Goal: Information Seeking & Learning: Learn about a topic

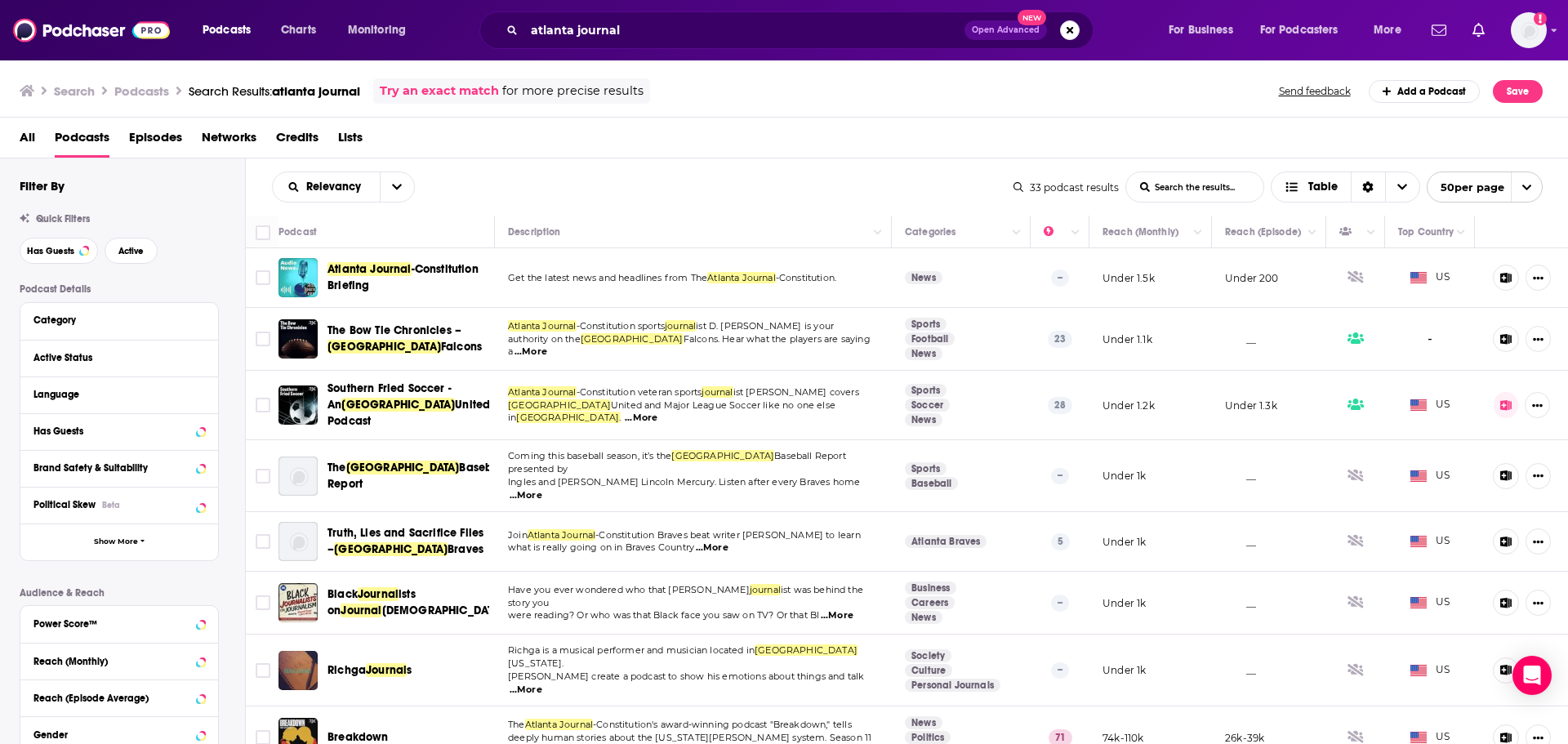
click at [372, 264] on span "Atlanta Journal" at bounding box center [369, 269] width 84 height 14
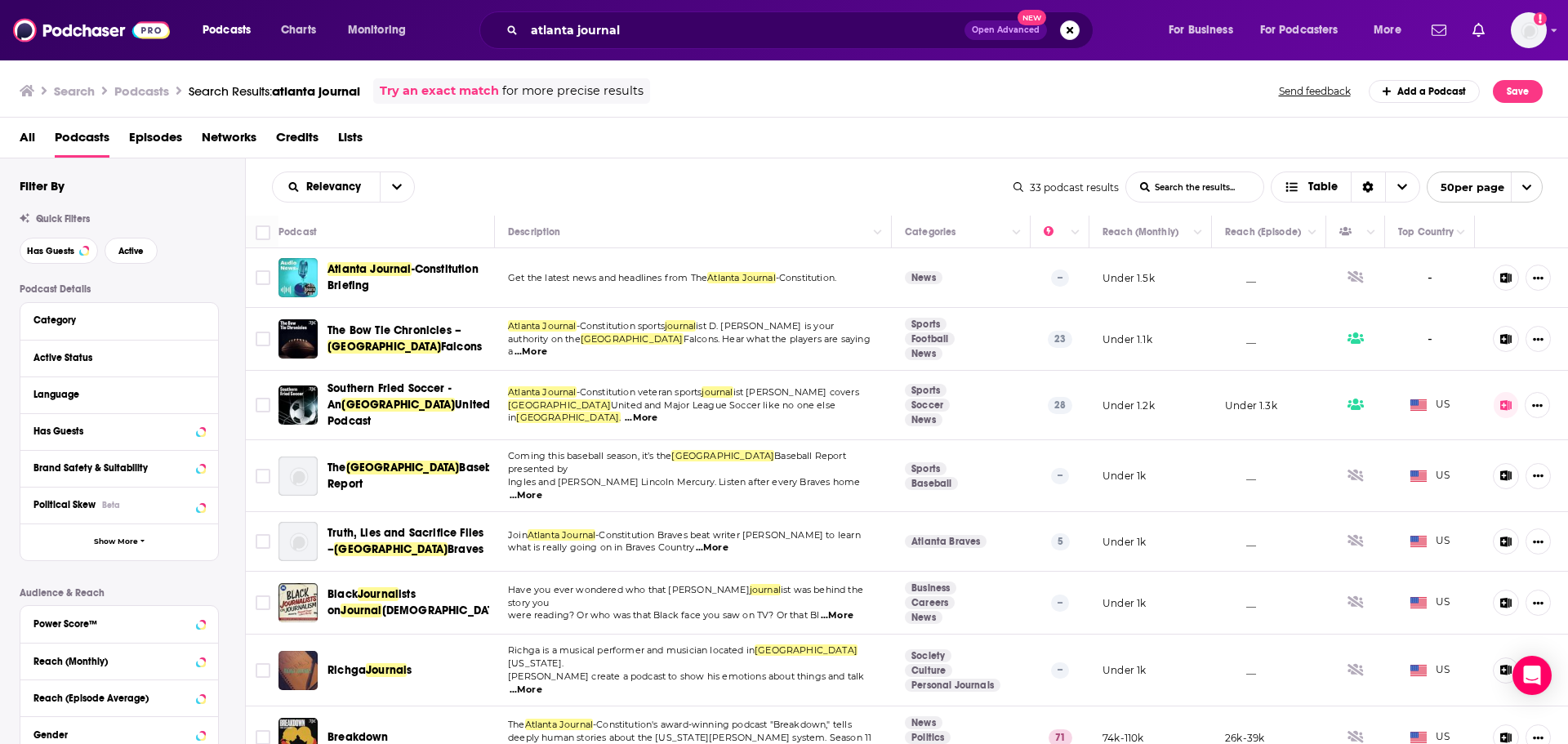
click at [395, 336] on span "The Bow Tie Chronicles –" at bounding box center [394, 331] width 134 height 14
click at [343, 730] on span "Breakdown" at bounding box center [357, 737] width 61 height 14
click at [125, 249] on span "Active" at bounding box center [131, 251] width 26 height 9
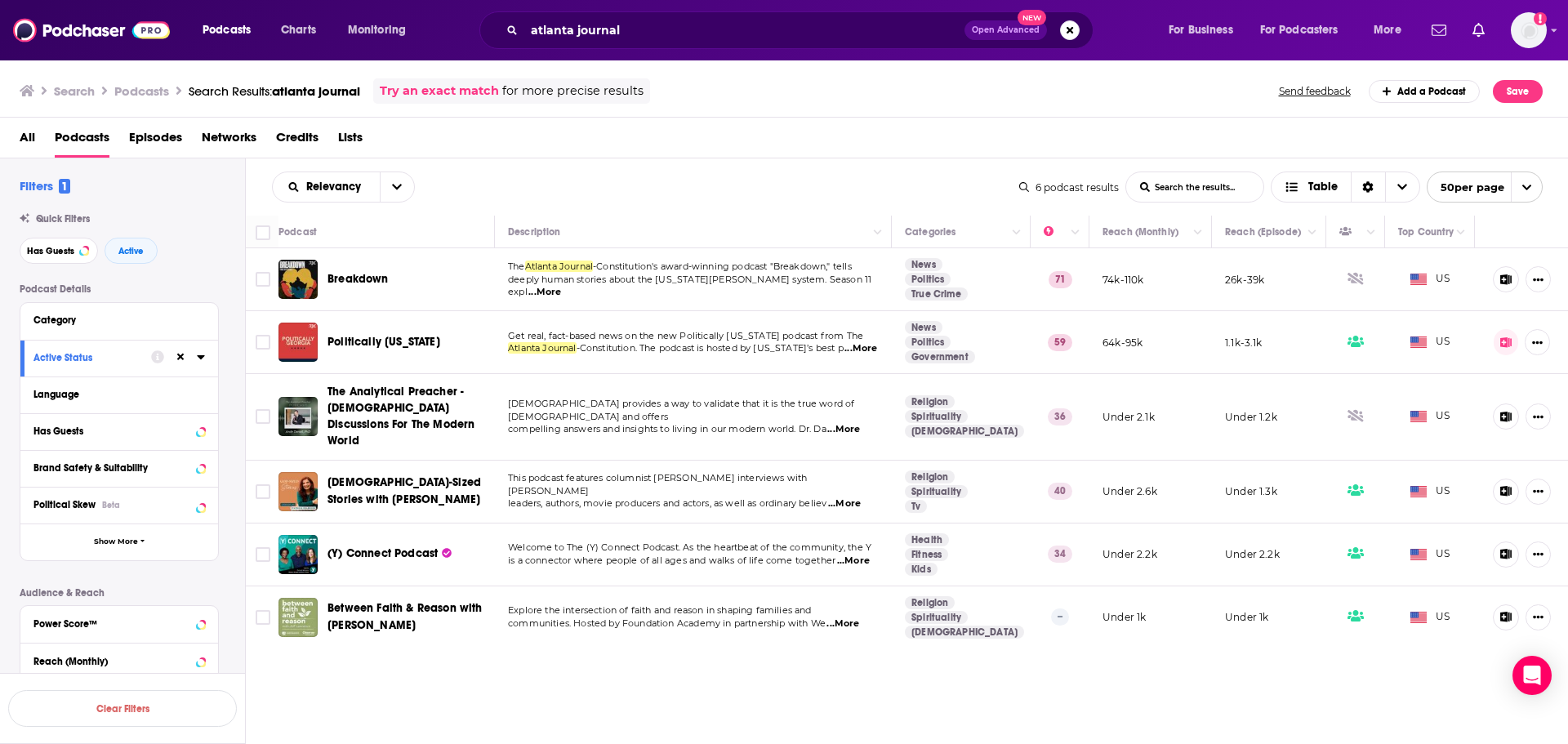
click at [373, 337] on span "Politically [US_STATE]" at bounding box center [383, 341] width 112 height 14
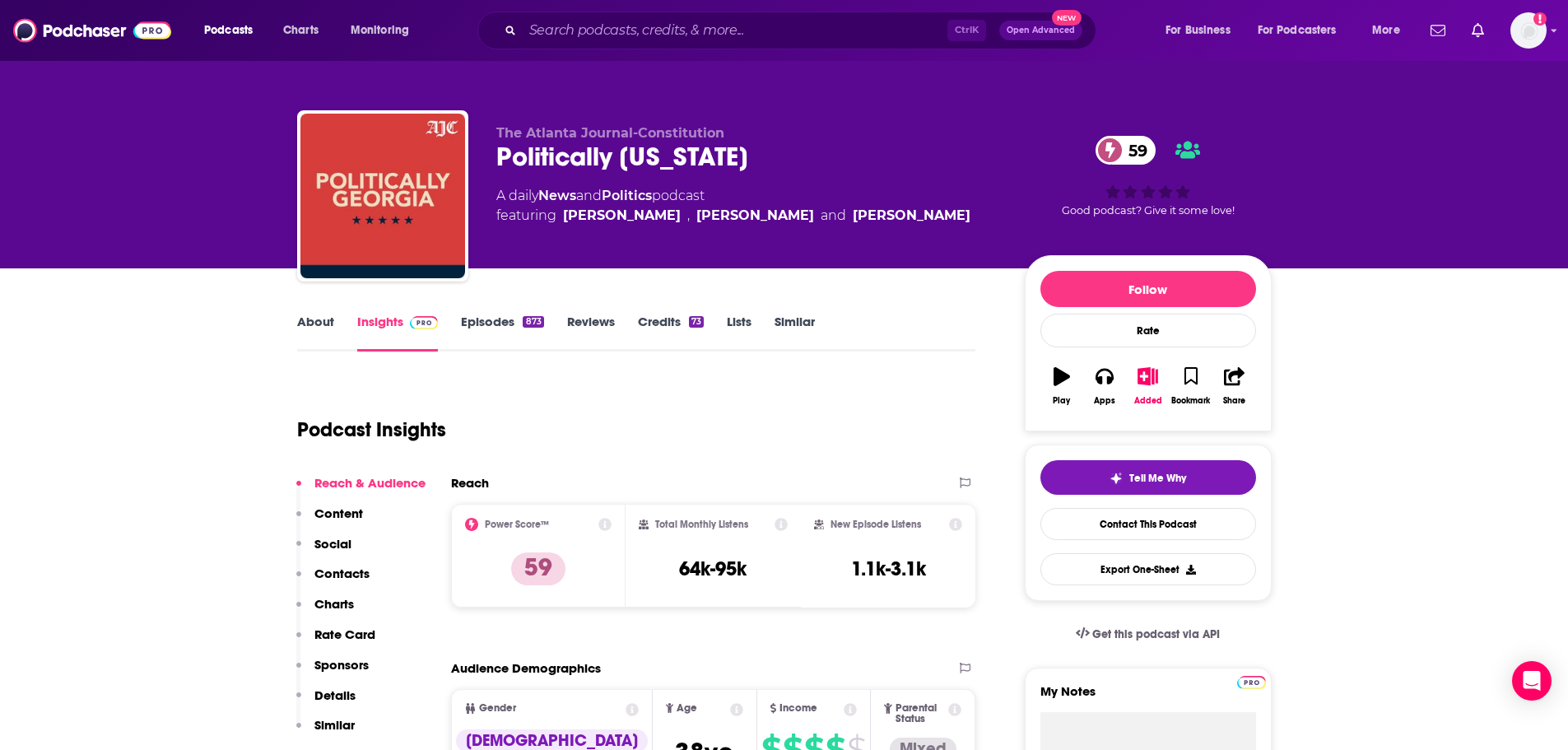
drag, startPoint x: 49, startPoint y: 515, endPoint x: 47, endPoint y: 495, distance: 20.1
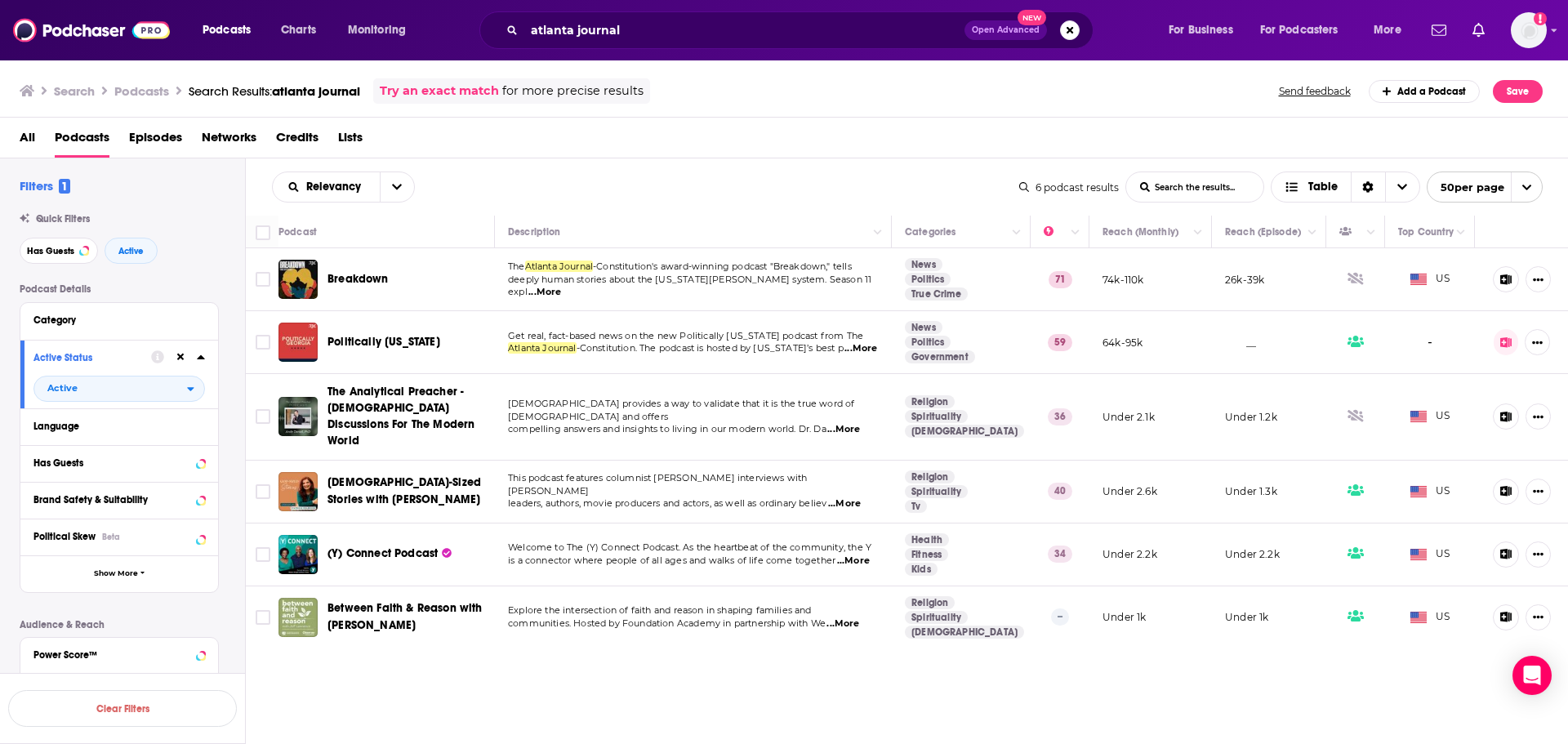
click at [402, 402] on span "The Analytical Preacher - [DEMOGRAPHIC_DATA] Discussions For The Modern World" at bounding box center [401, 416] width 147 height 63
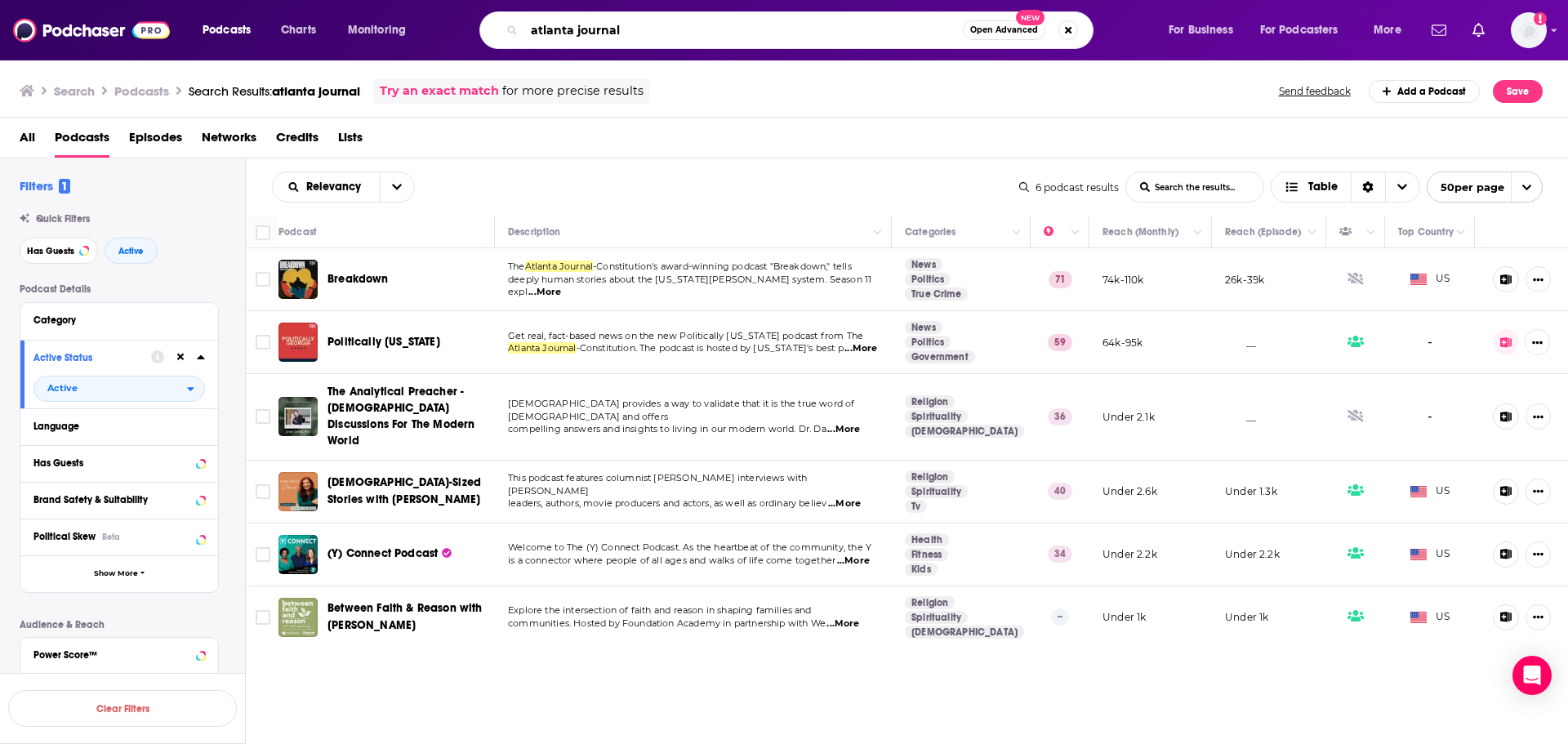
drag, startPoint x: 660, startPoint y: 32, endPoint x: 463, endPoint y: 42, distance: 197.3
click at [463, 42] on div "atlanta journal Open Advanced New" at bounding box center [802, 30] width 698 height 37
click at [652, 30] on input "atlanta journal" at bounding box center [744, 30] width 439 height 27
click at [654, 31] on input "atlanta journal" at bounding box center [744, 30] width 439 height 27
type input "a"
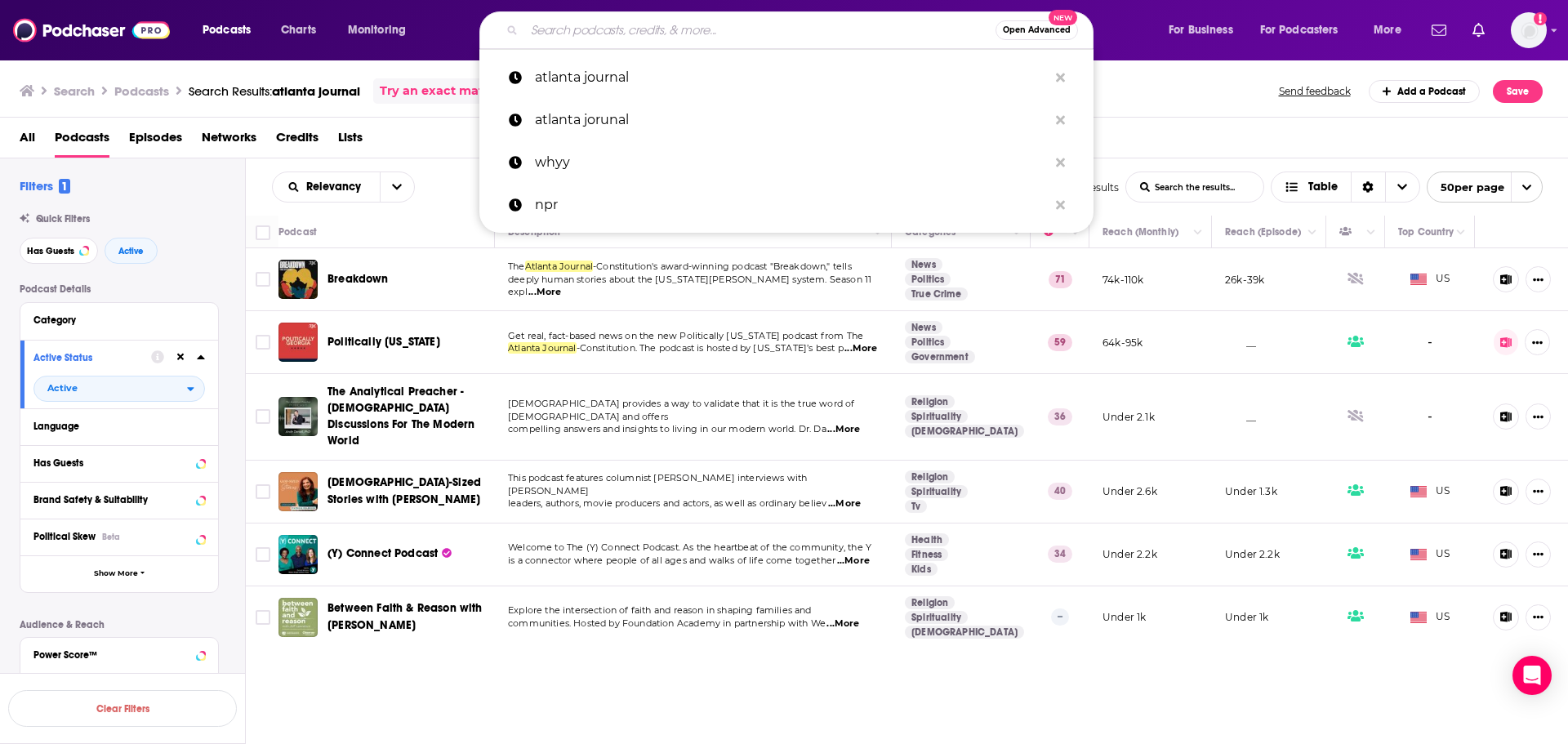
paste input "It's UATL"
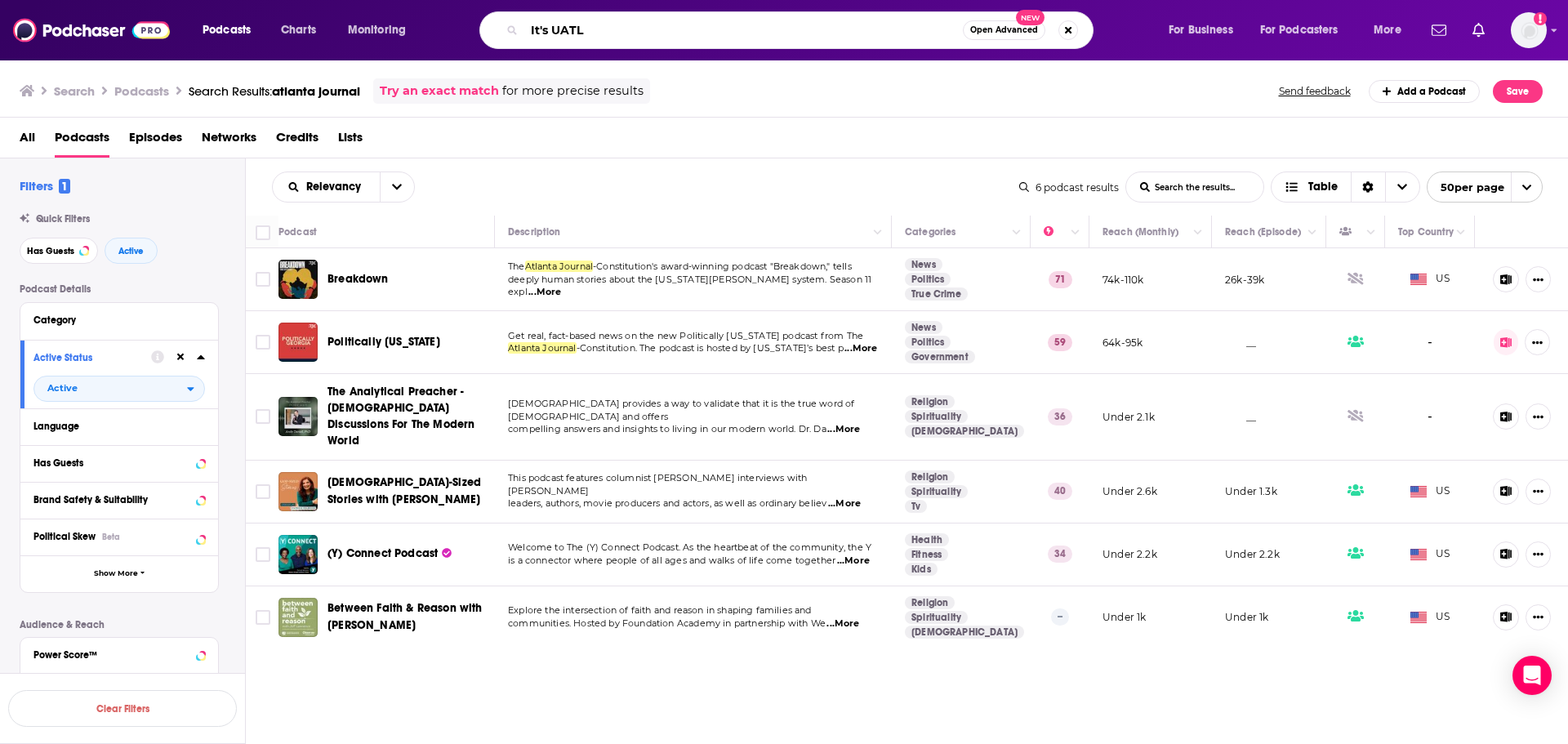
type input "It's UATL"
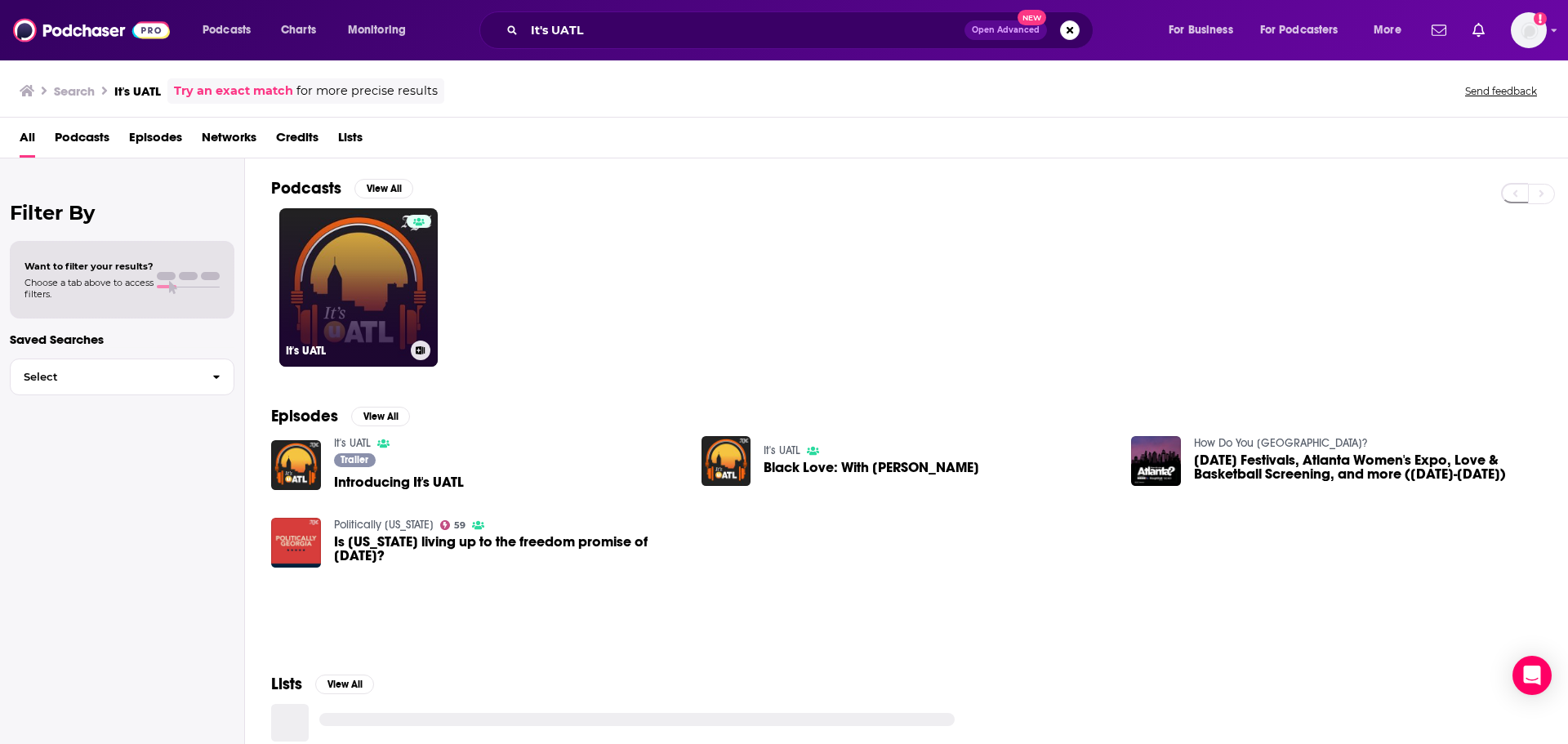
click at [304, 285] on link "It's UATL" at bounding box center [358, 287] width 158 height 158
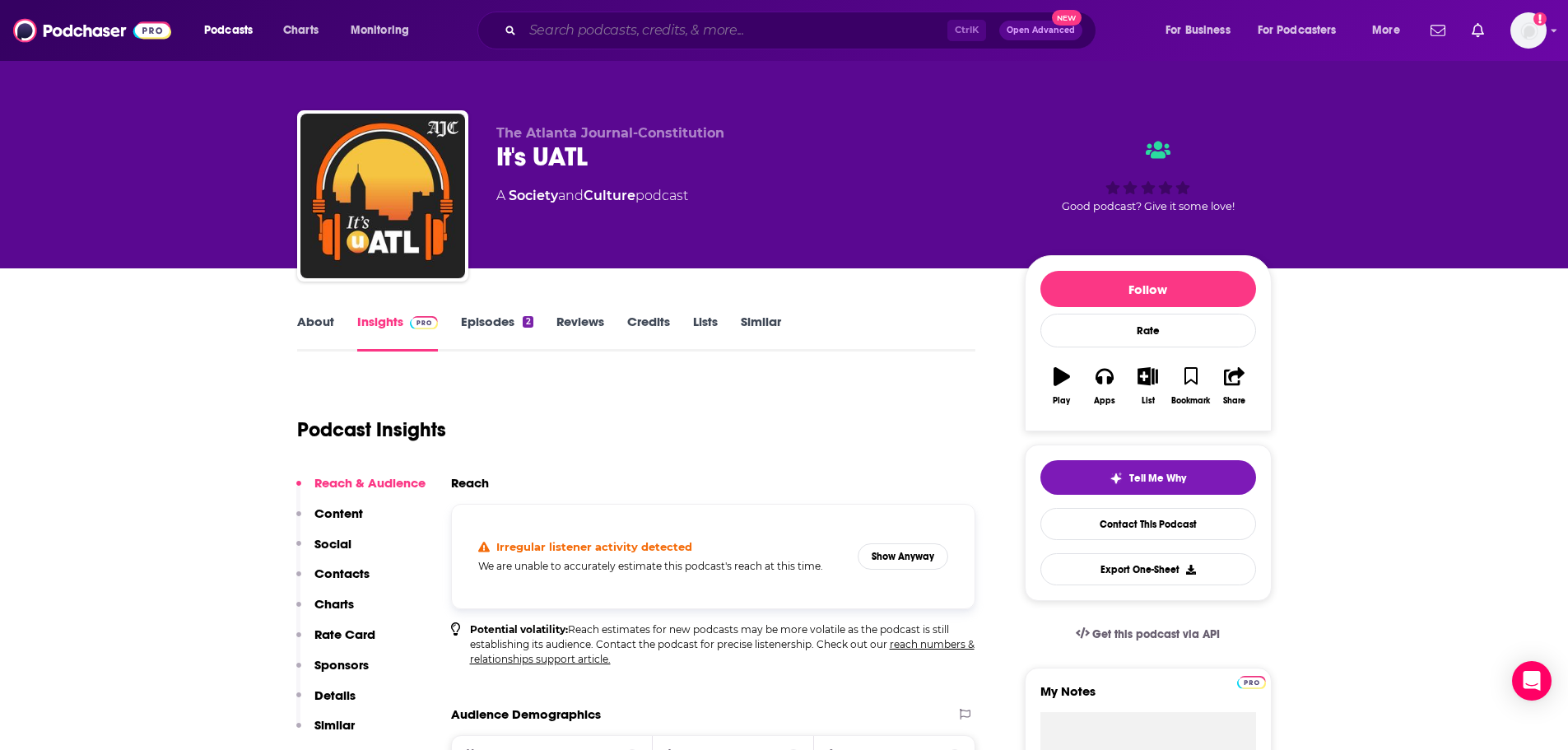
click at [669, 31] on input "Search podcasts, credits, & more..." at bounding box center [735, 30] width 424 height 27
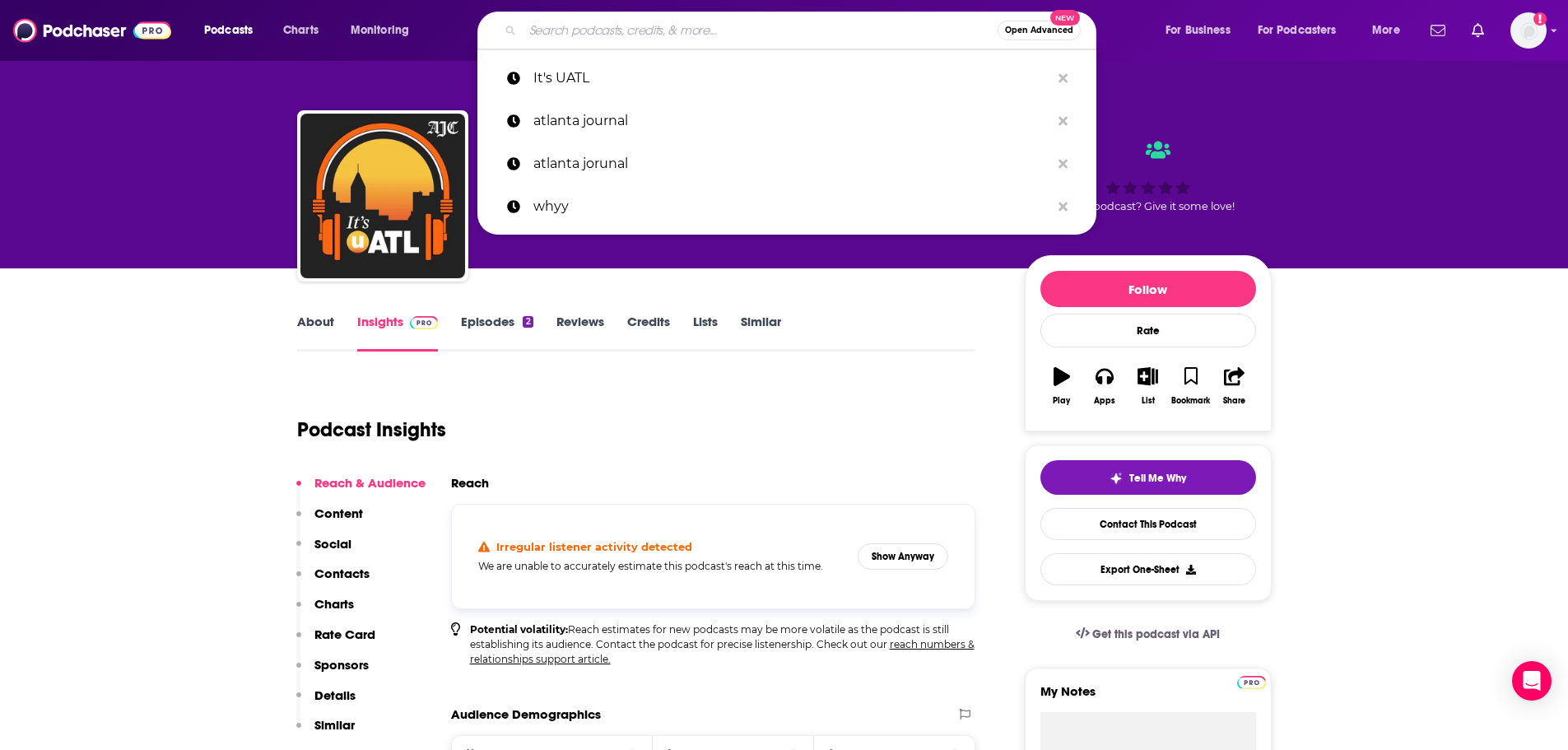
paste input "HBCU Journeys"
type input "HBCU Journeys"
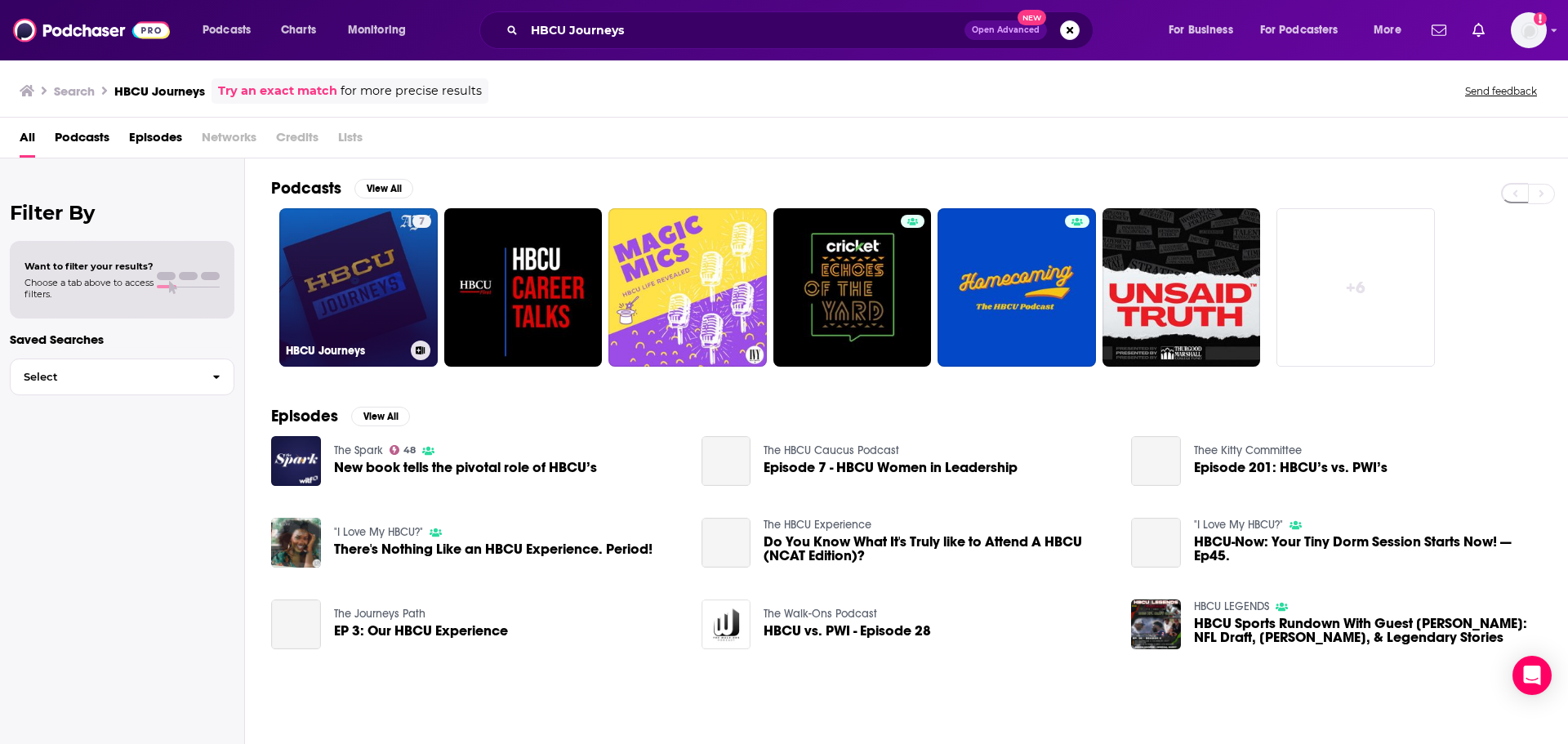
click at [345, 294] on link "7 HBCU Journeys" at bounding box center [358, 287] width 158 height 158
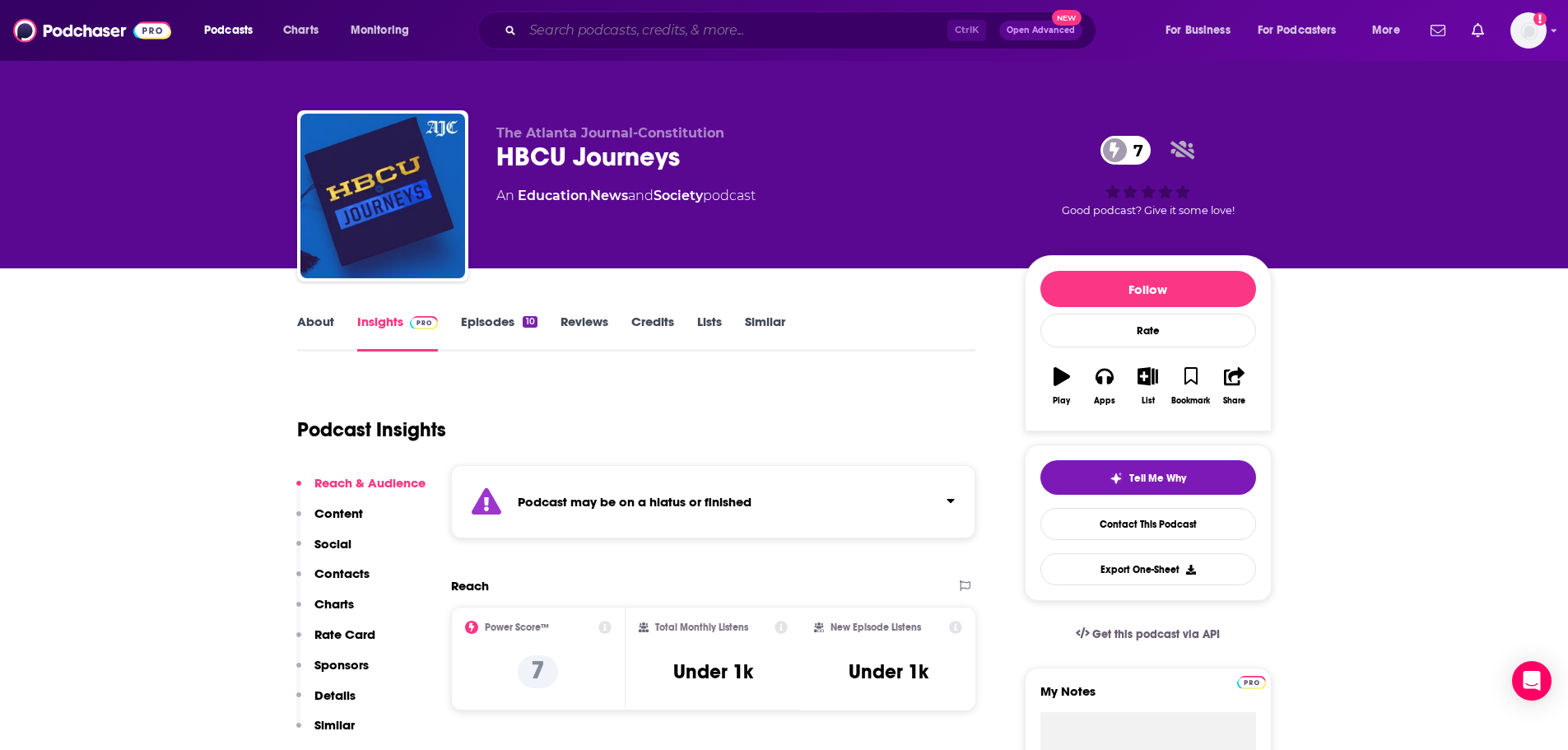
click at [628, 32] on input "Search podcasts, credits, & more..." at bounding box center [735, 30] width 424 height 27
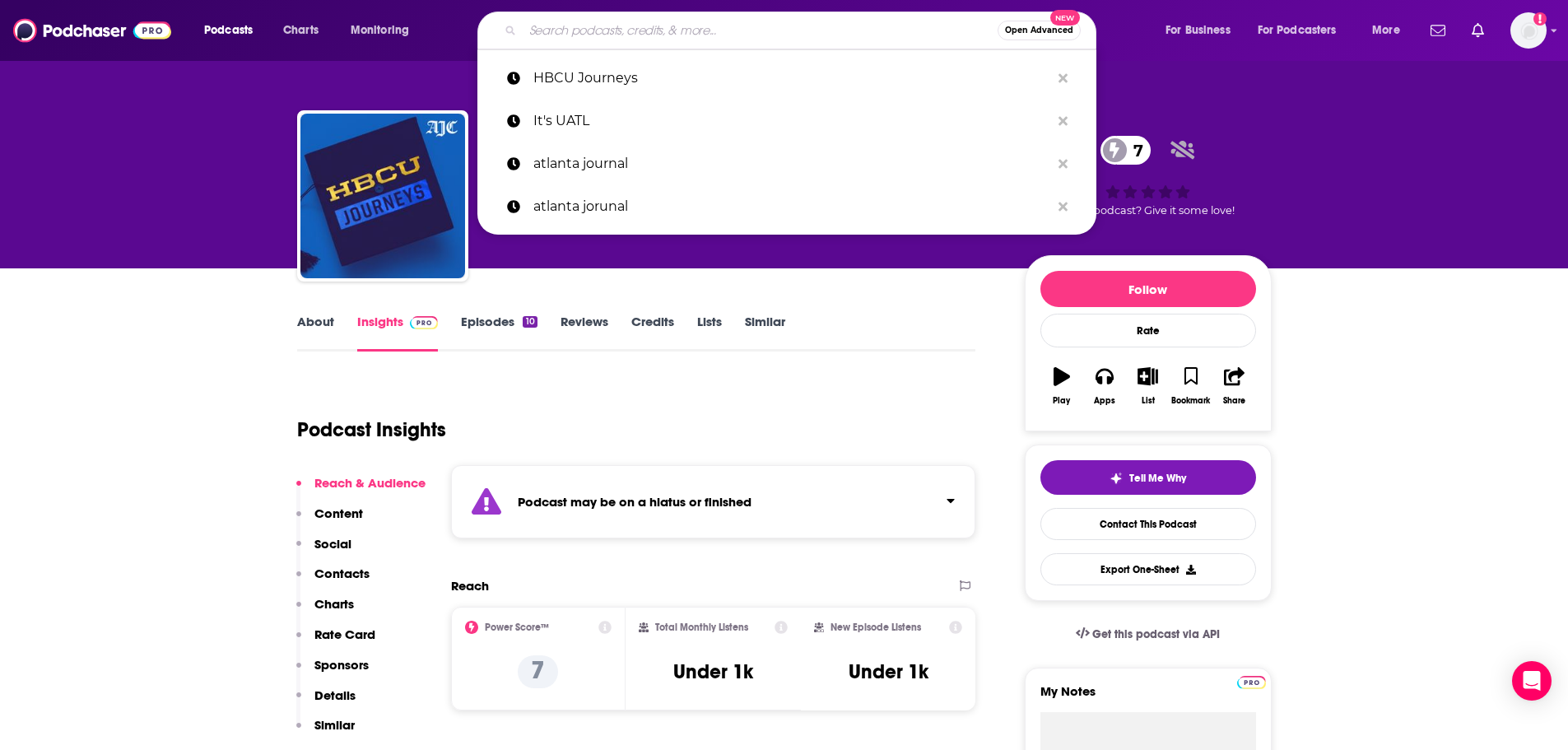
paste input "The [PERSON_NAME] Show"
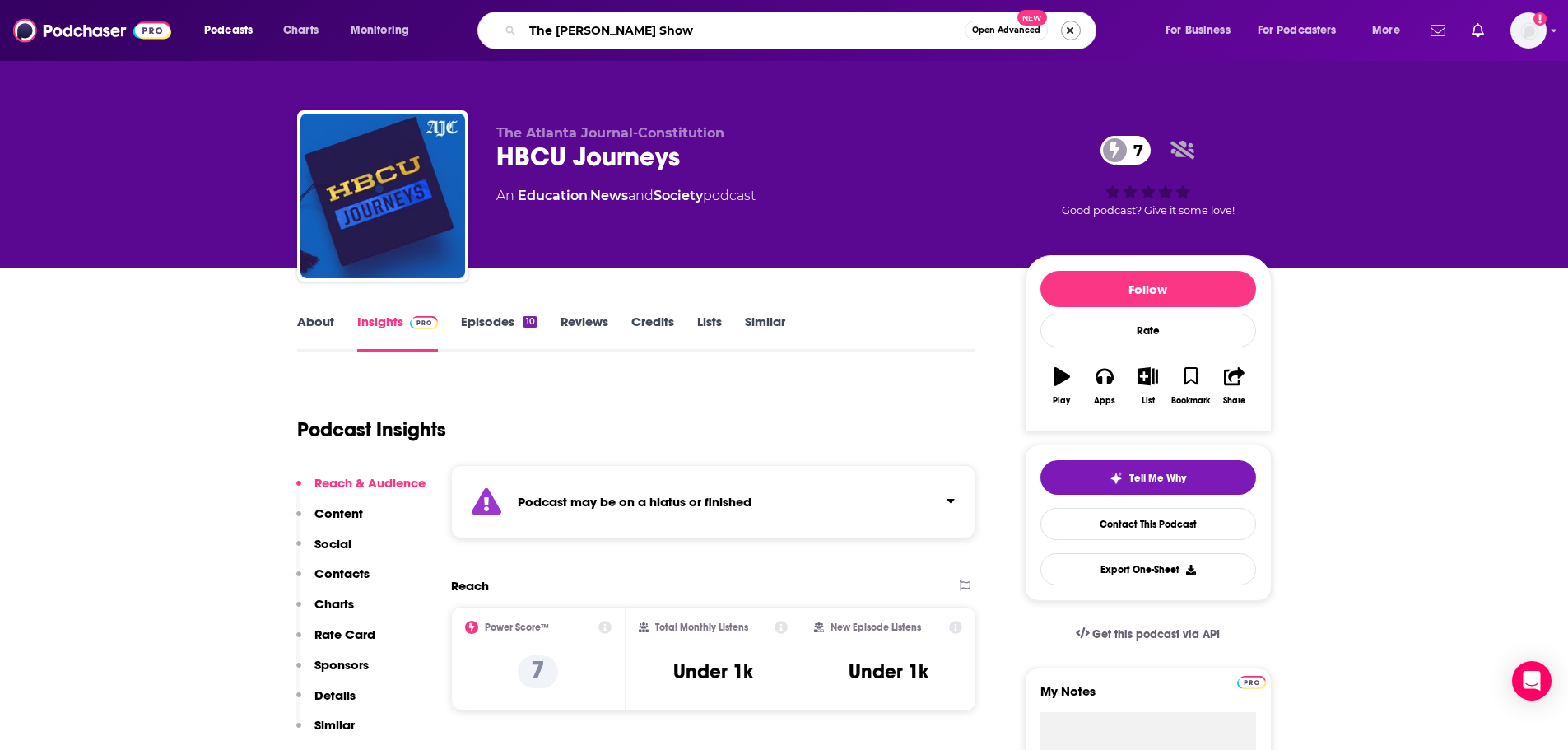
type input "The [PERSON_NAME] Show"
click at [1072, 29] on button "Search podcasts, credits, & more..." at bounding box center [1071, 30] width 20 height 20
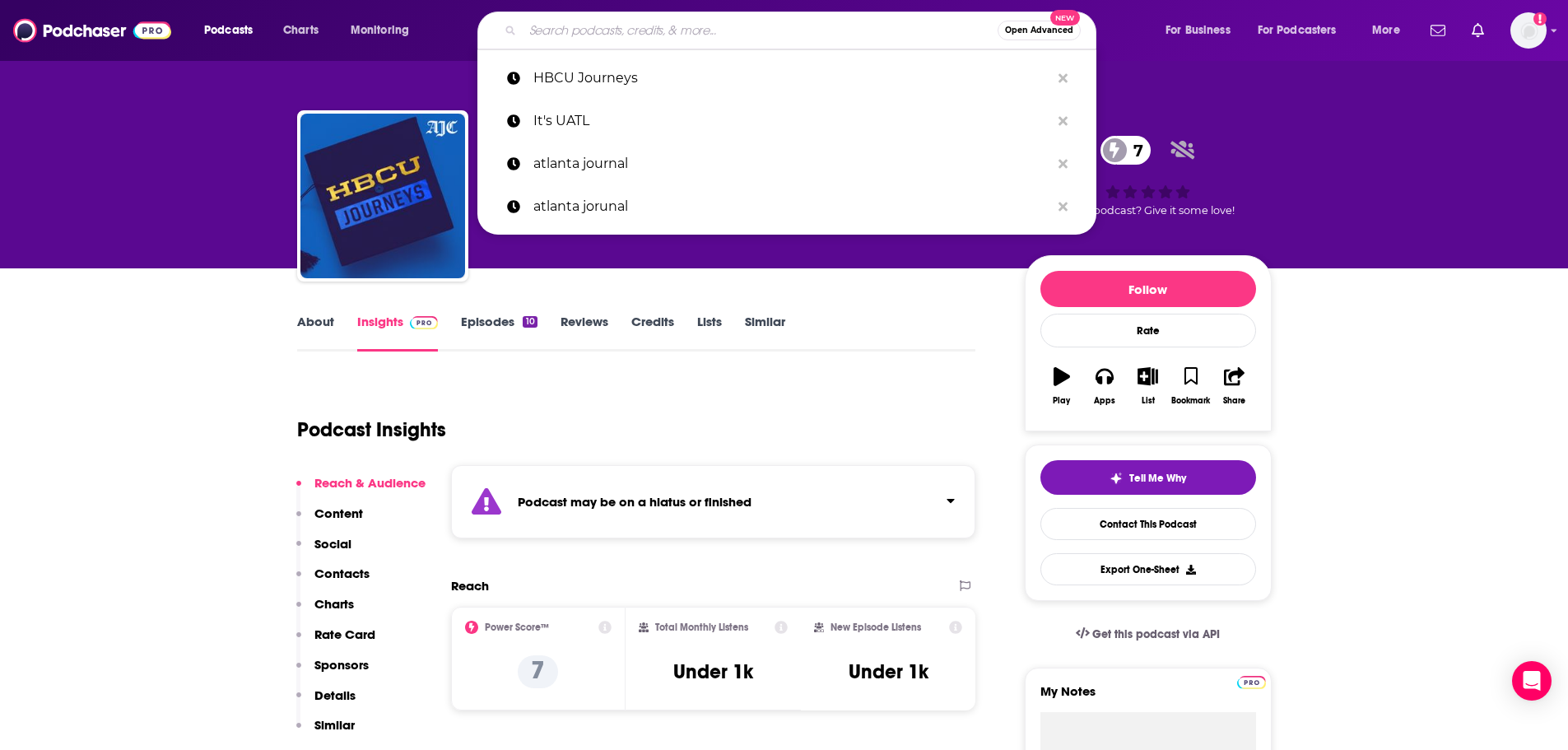
click at [831, 44] on div "Open Advanced New" at bounding box center [786, 30] width 619 height 37
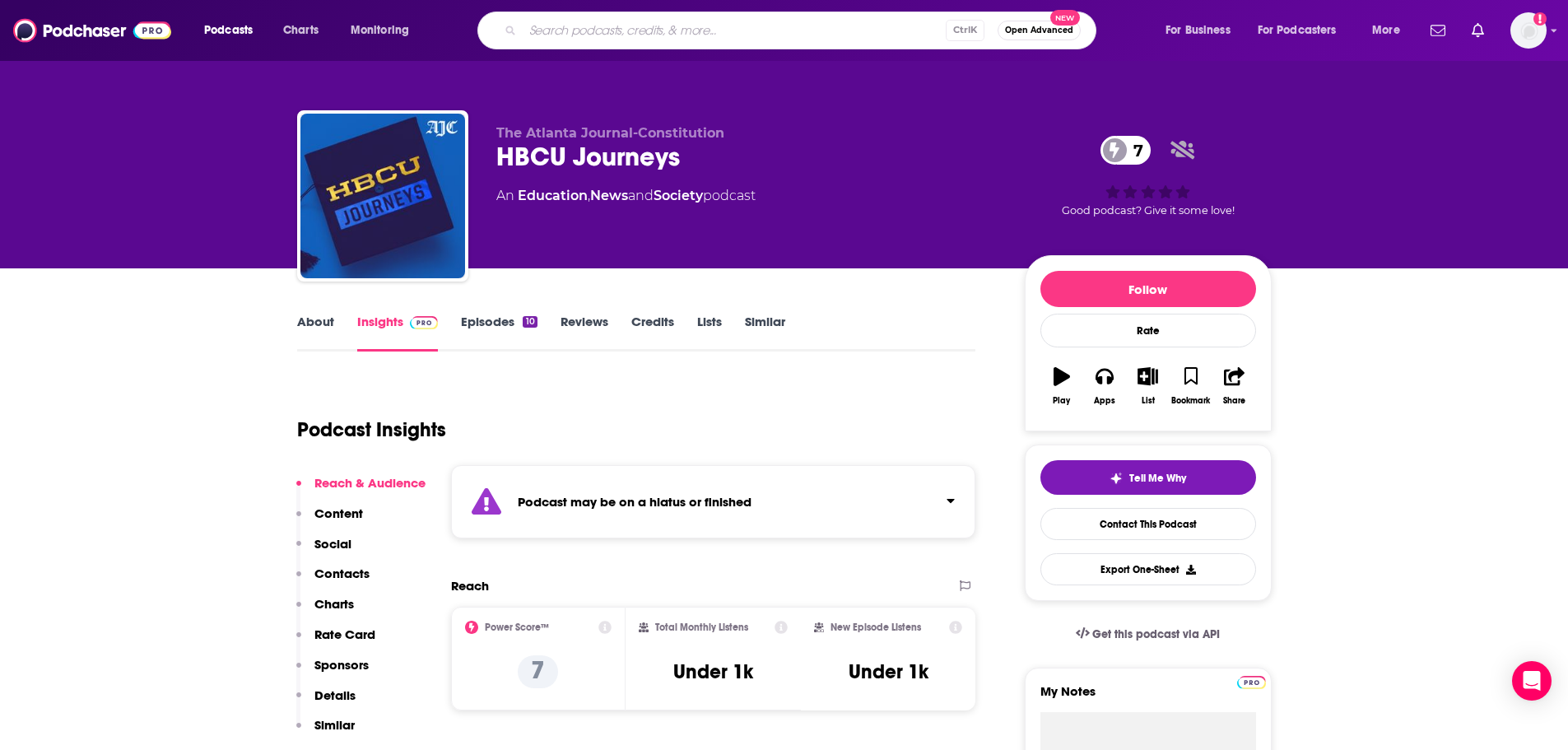
click at [823, 34] on input "Search podcasts, credits, & more..." at bounding box center [734, 30] width 423 height 27
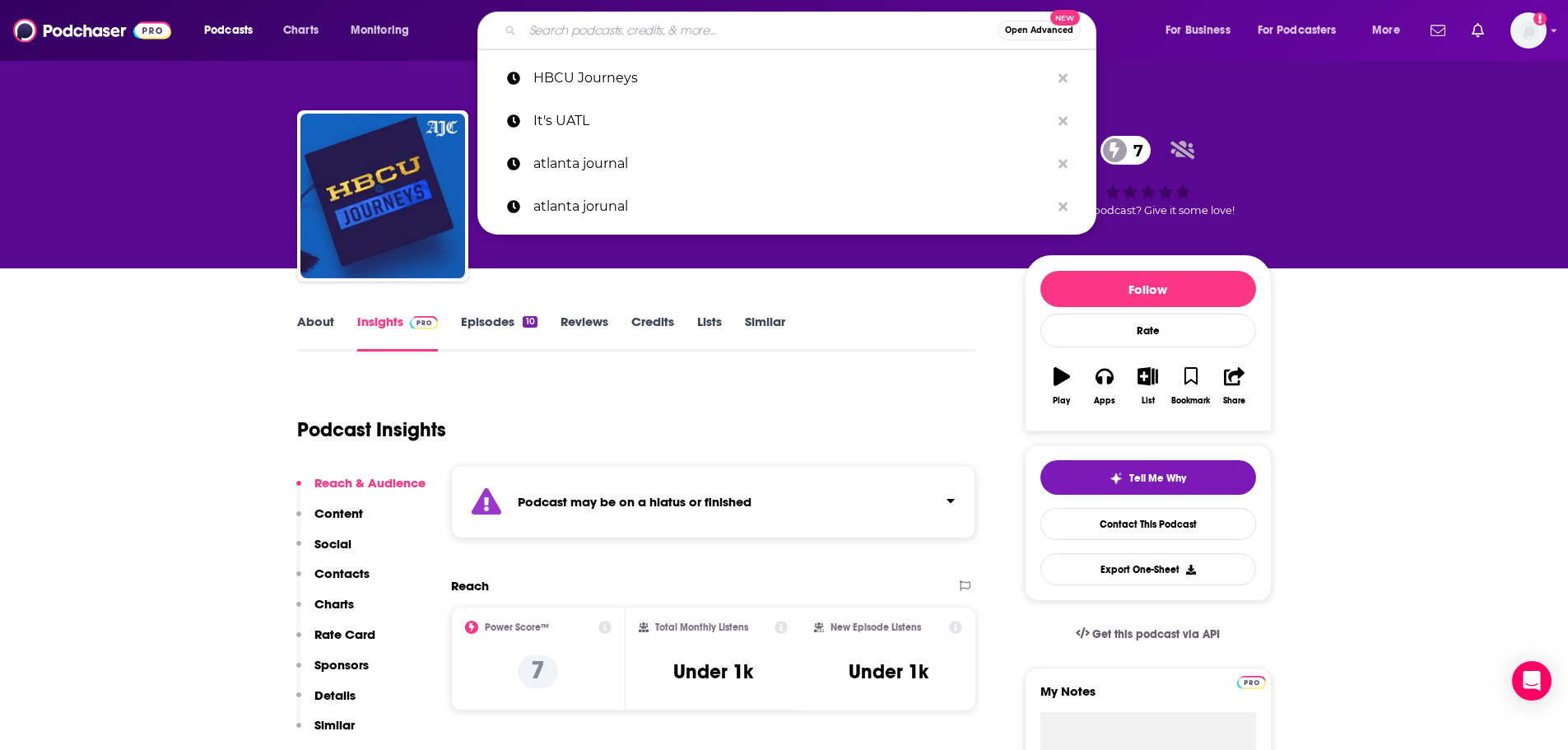
paste input "The [PERSON_NAME] Show"
type input "The [PERSON_NAME] Show"
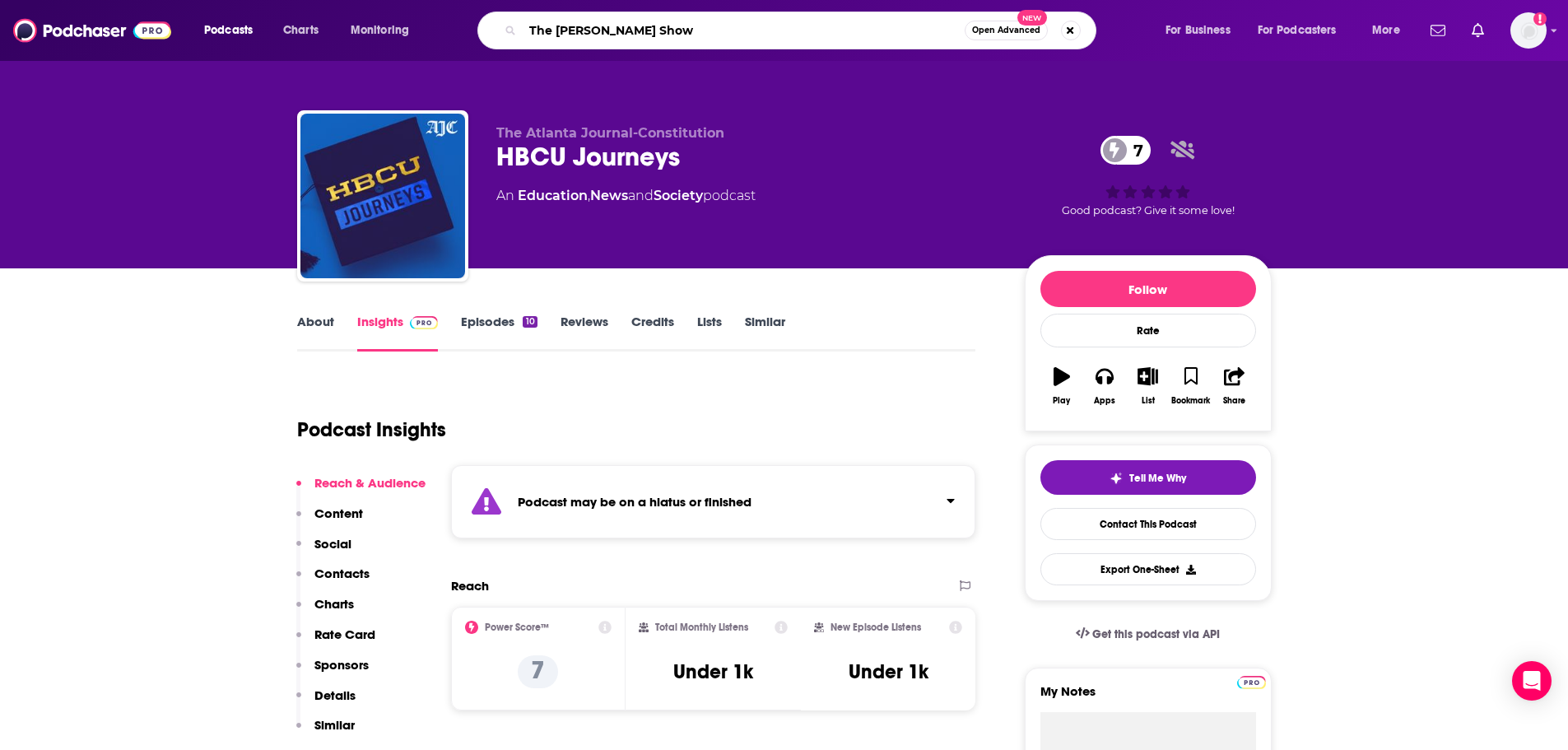
drag, startPoint x: 773, startPoint y: 34, endPoint x: 721, endPoint y: 32, distance: 52.0
click at [721, 32] on input "The [PERSON_NAME] Show" at bounding box center [743, 30] width 442 height 27
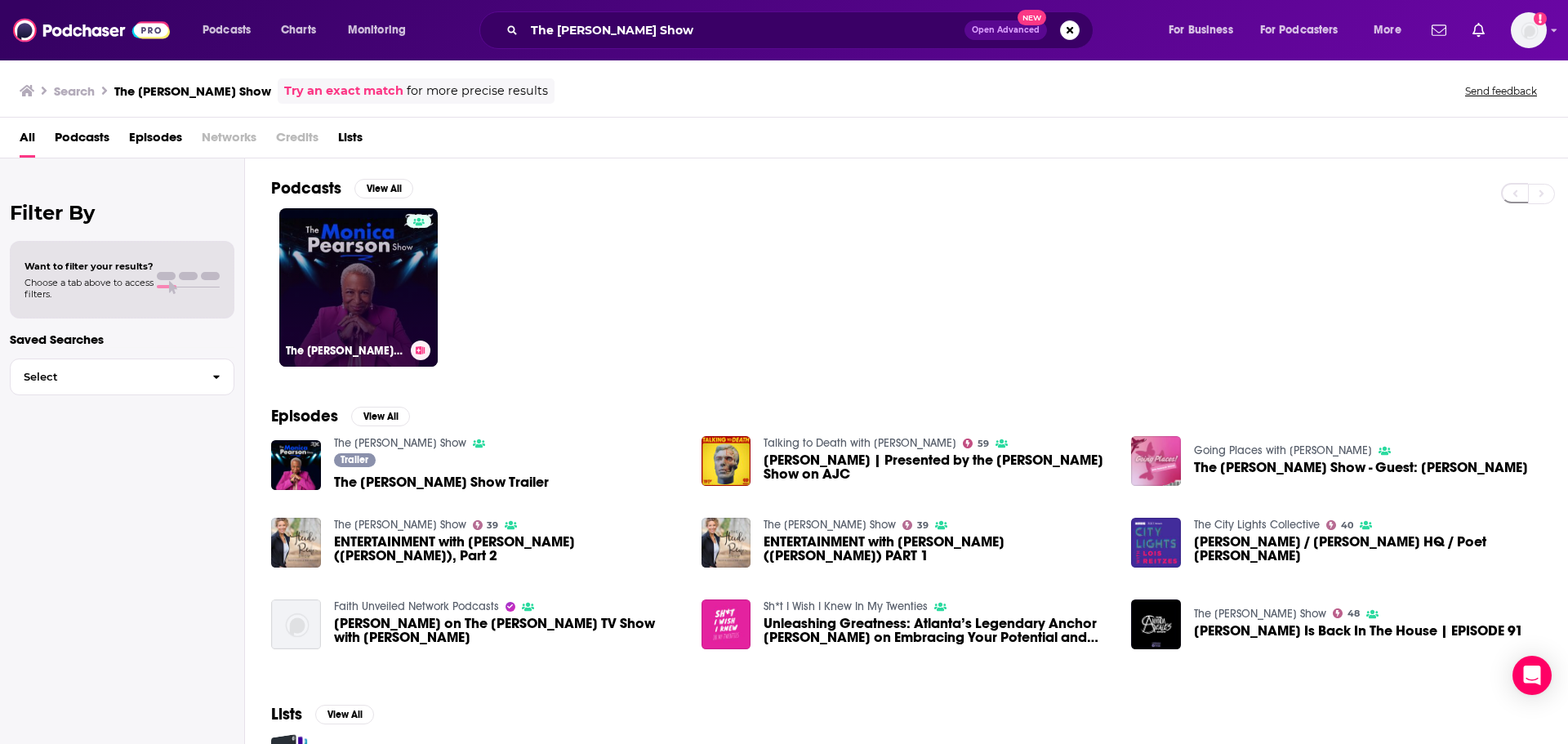
click at [319, 333] on link "The [PERSON_NAME] Show" at bounding box center [358, 287] width 158 height 158
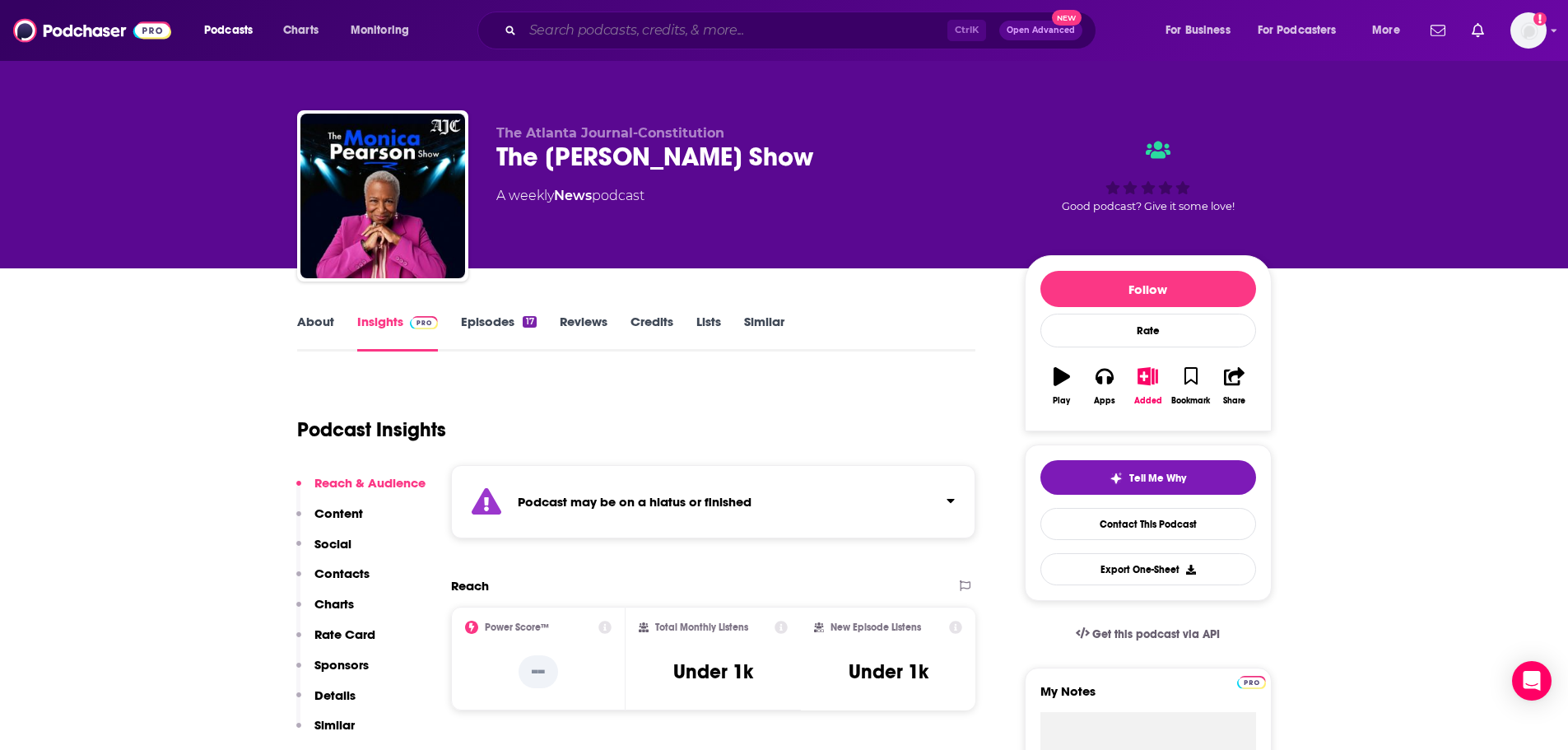
click at [643, 29] on input "Search podcasts, credits, & more..." at bounding box center [735, 30] width 424 height 27
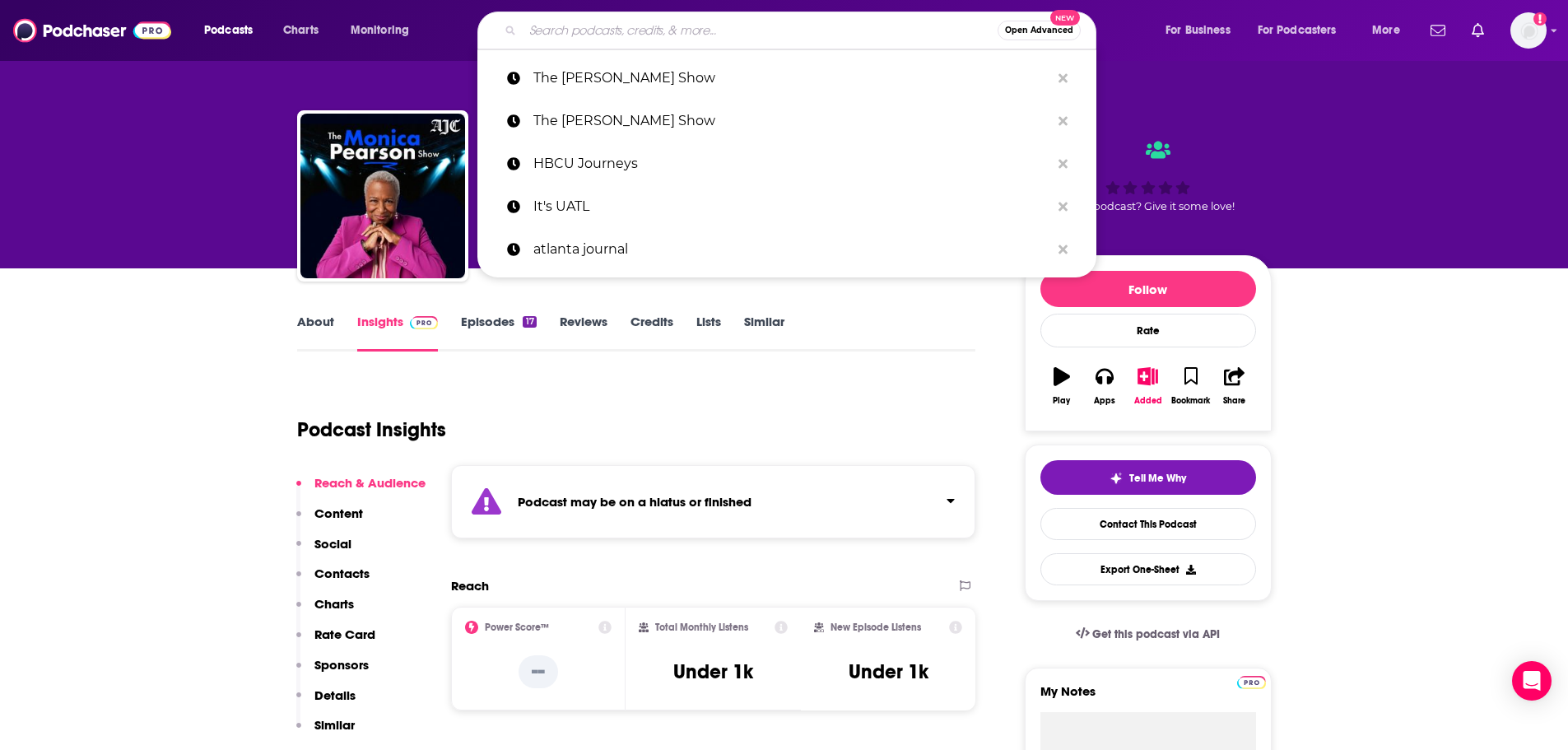
paste input "The Voices of King"
type input "The Voices of King"
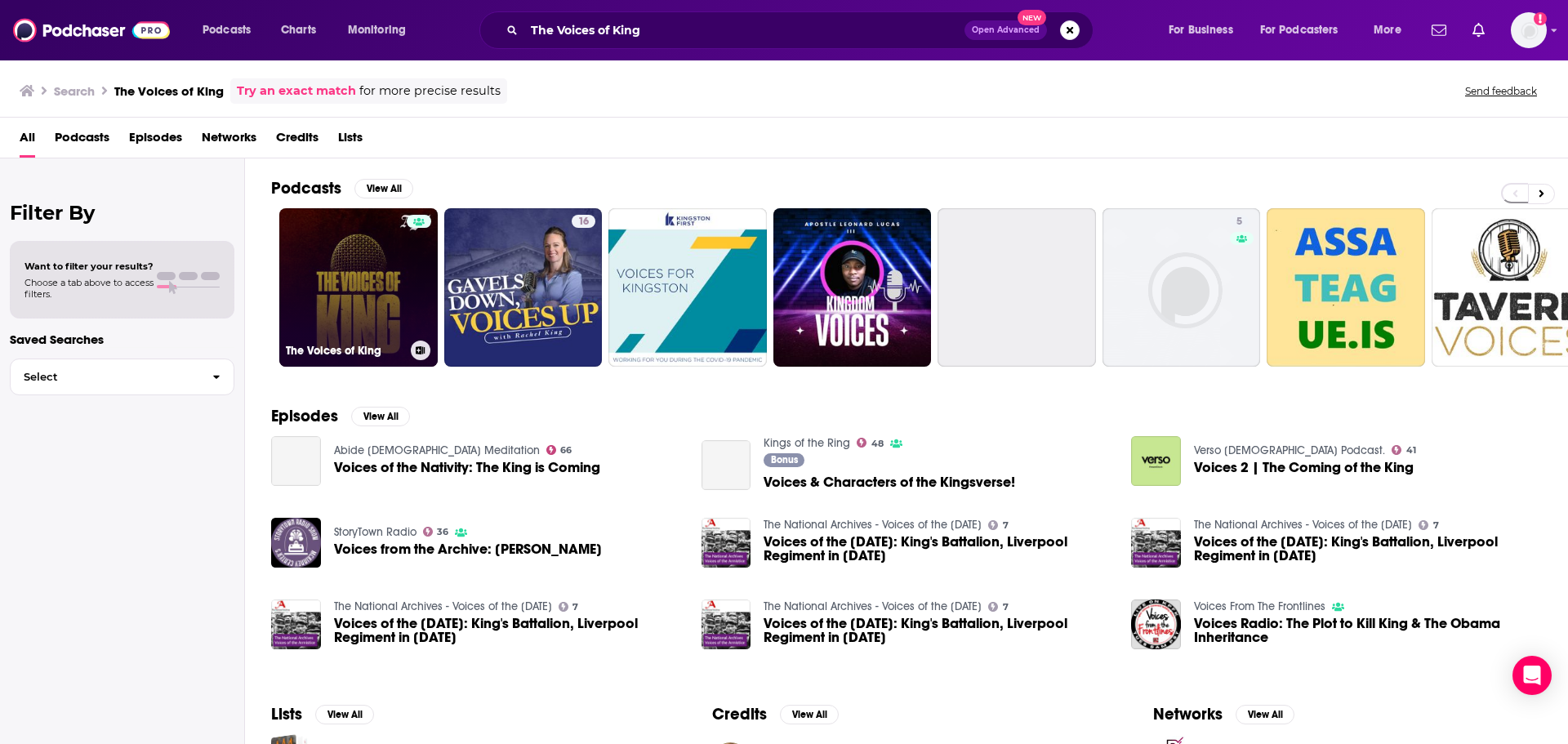
click at [342, 305] on link "The Voices of King" at bounding box center [358, 287] width 158 height 158
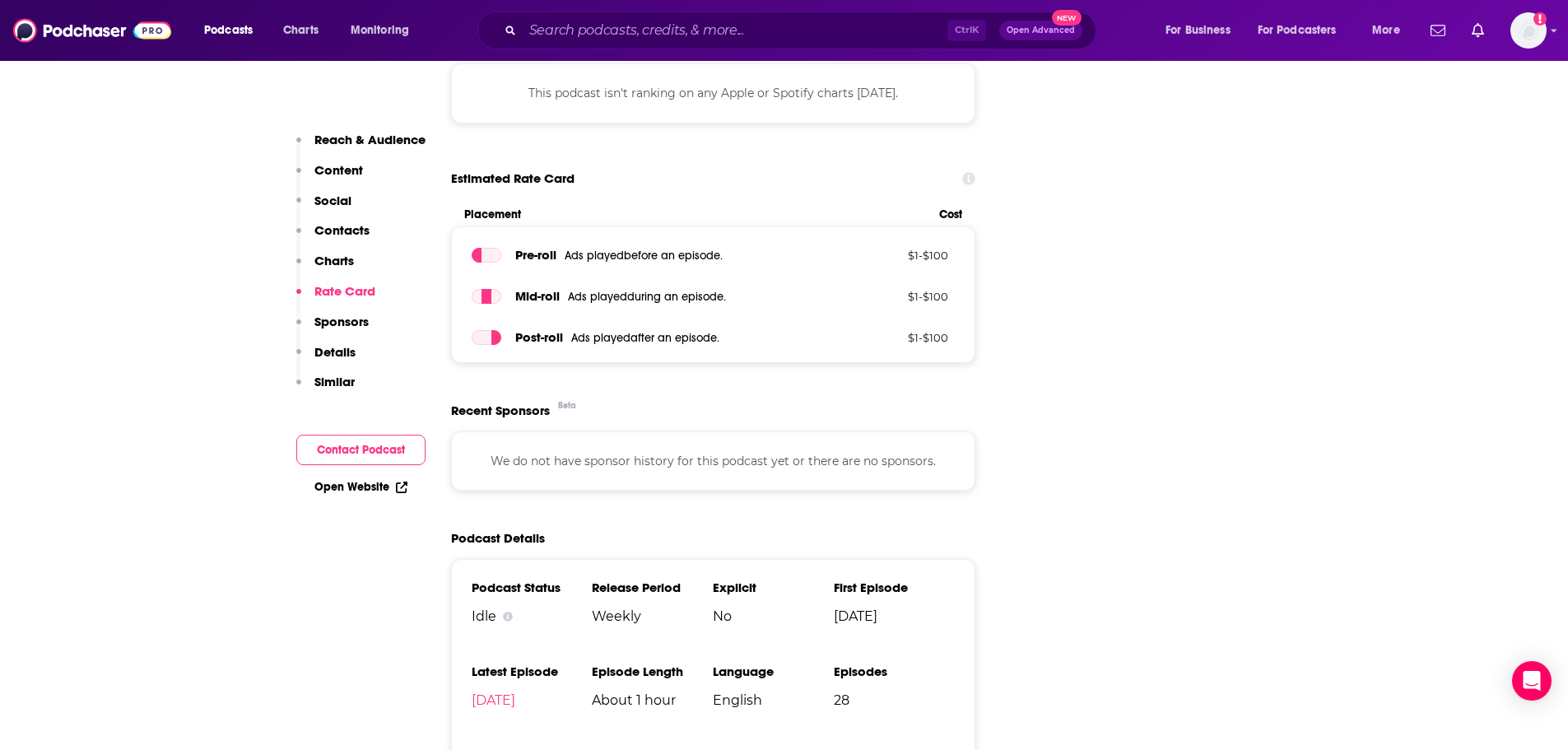
scroll to position [1729, 0]
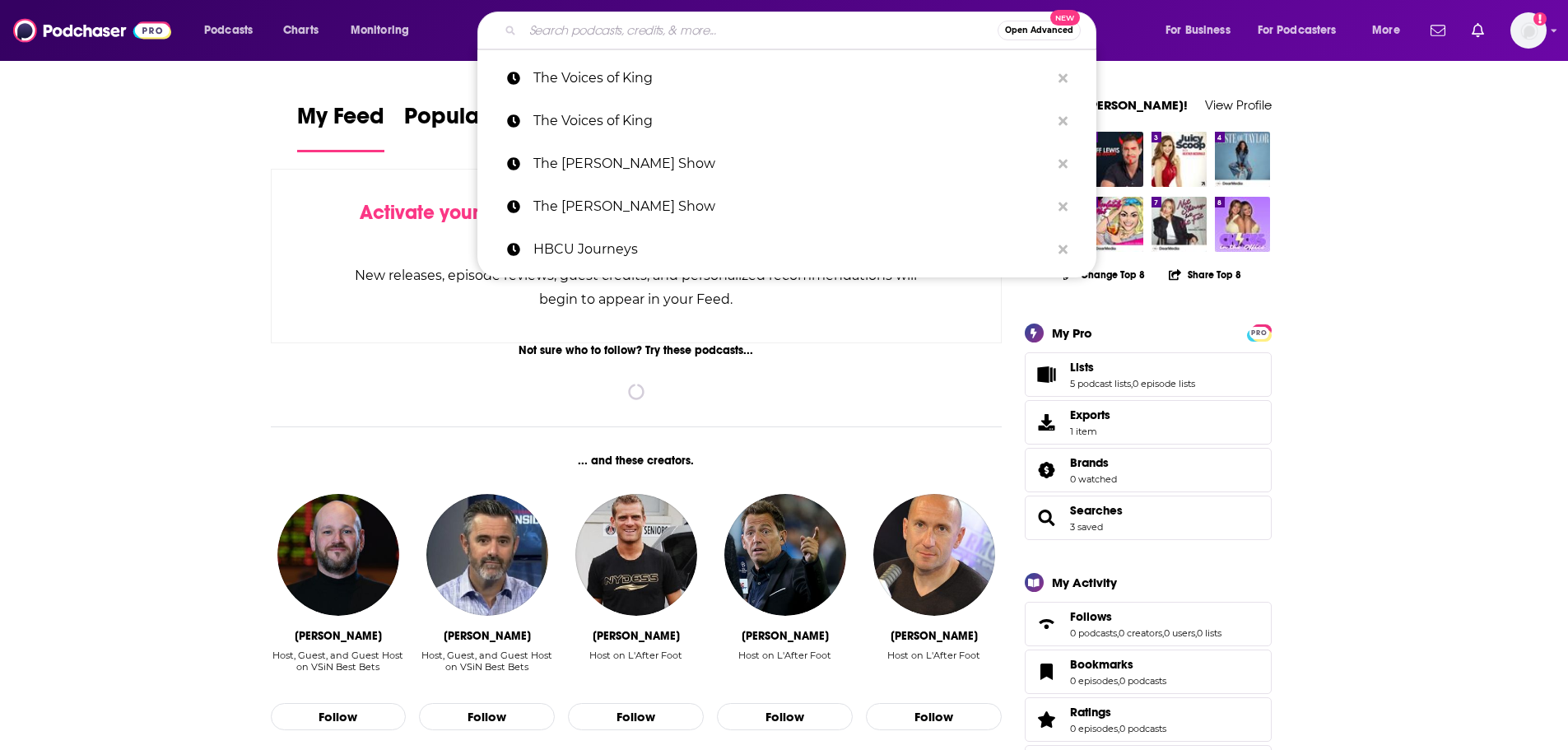
click at [669, 32] on input "Search podcasts, credits, & more..." at bounding box center [759, 30] width 475 height 27
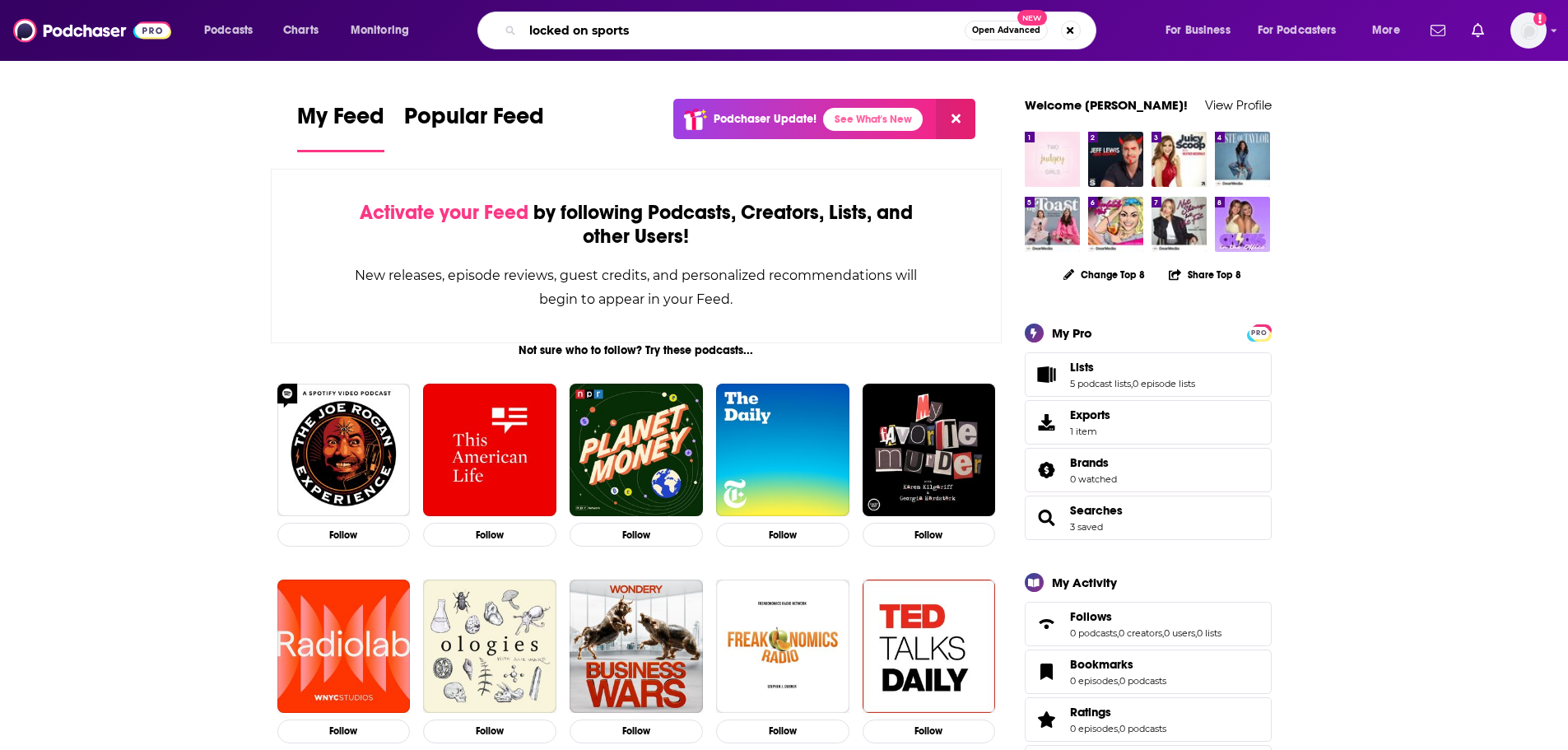
type input "locked on sports"
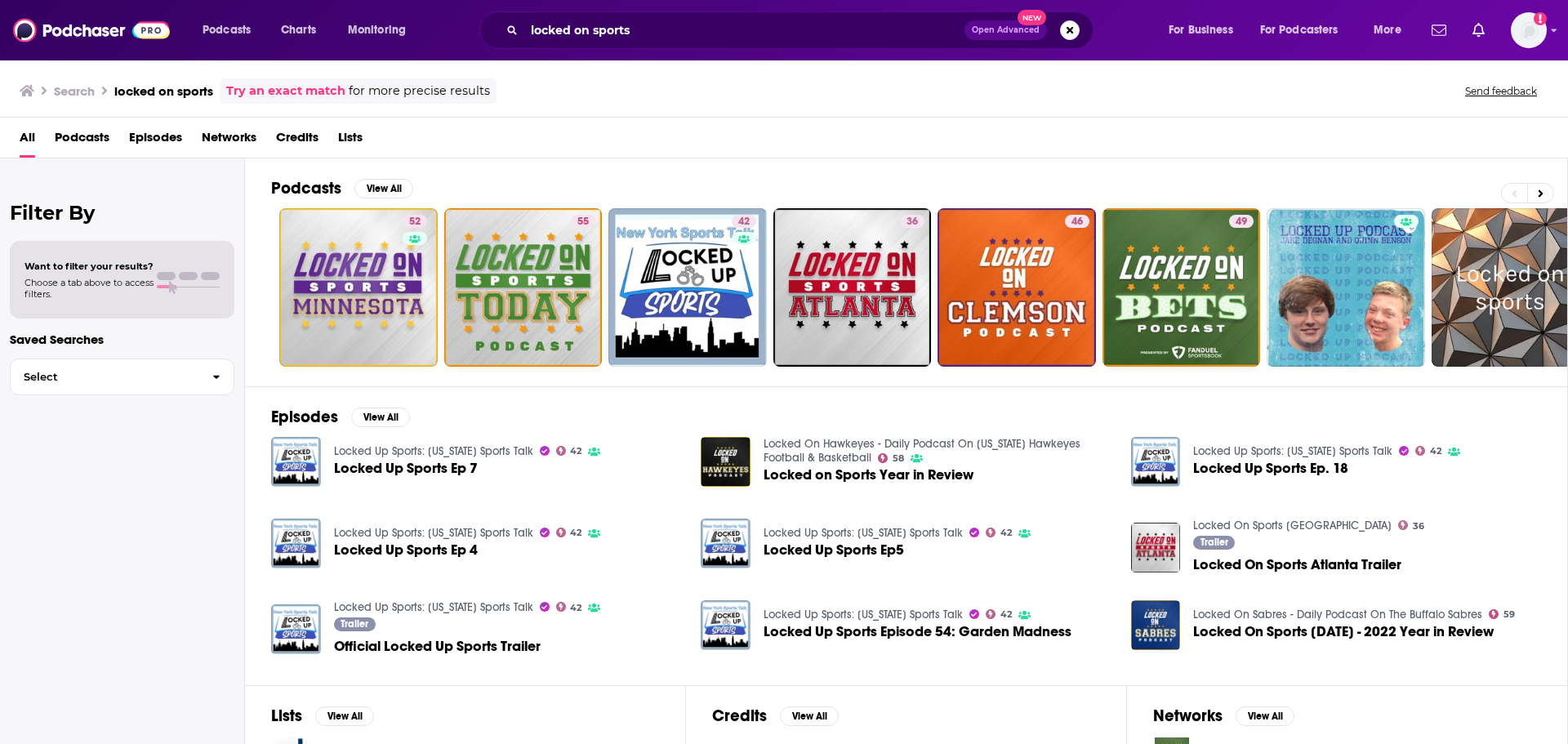
click at [265, 135] on div "All Podcasts Episodes Networks Credits Lists" at bounding box center [788, 141] width 1536 height 34
click at [253, 138] on span "Networks" at bounding box center [229, 141] width 55 height 34
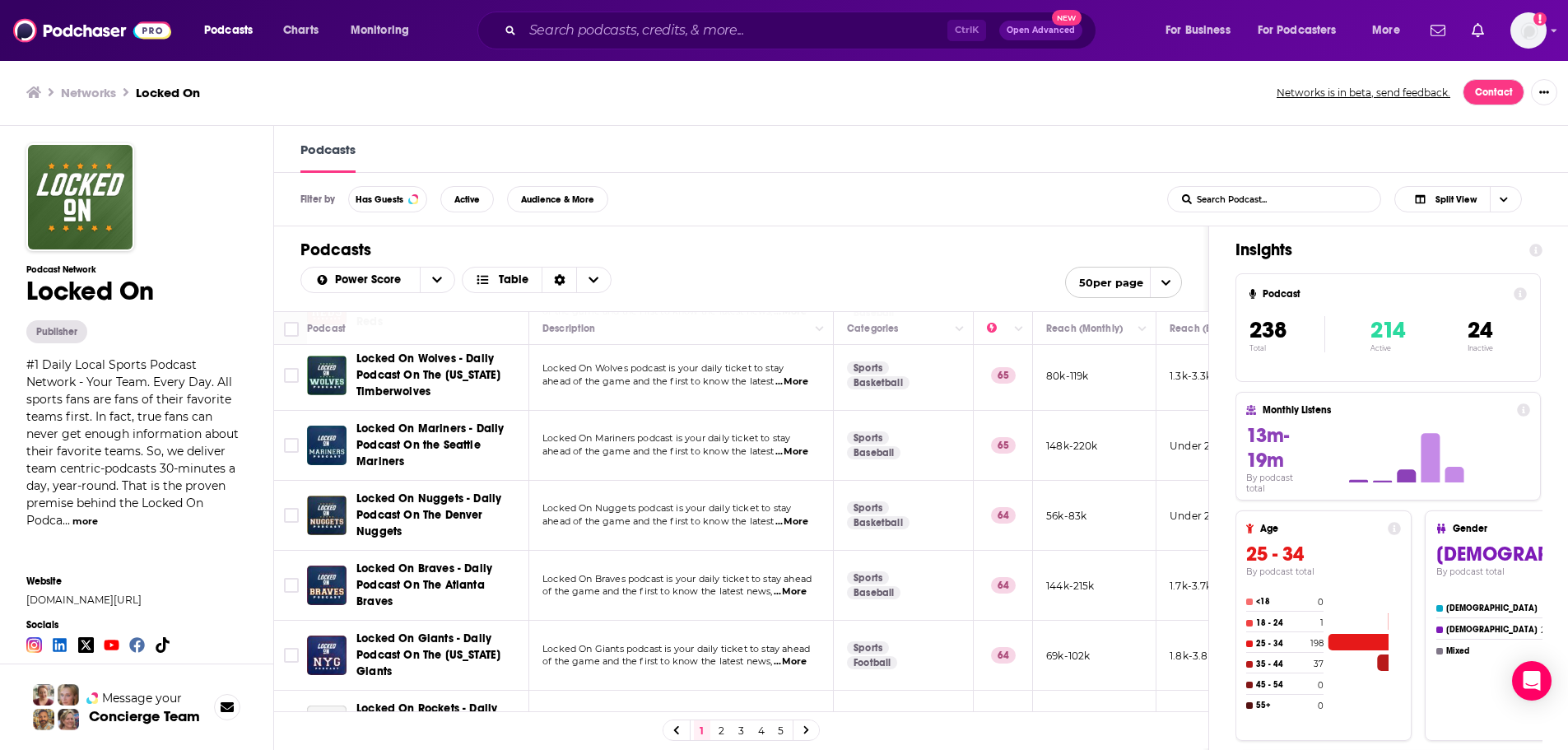
scroll to position [2799, 0]
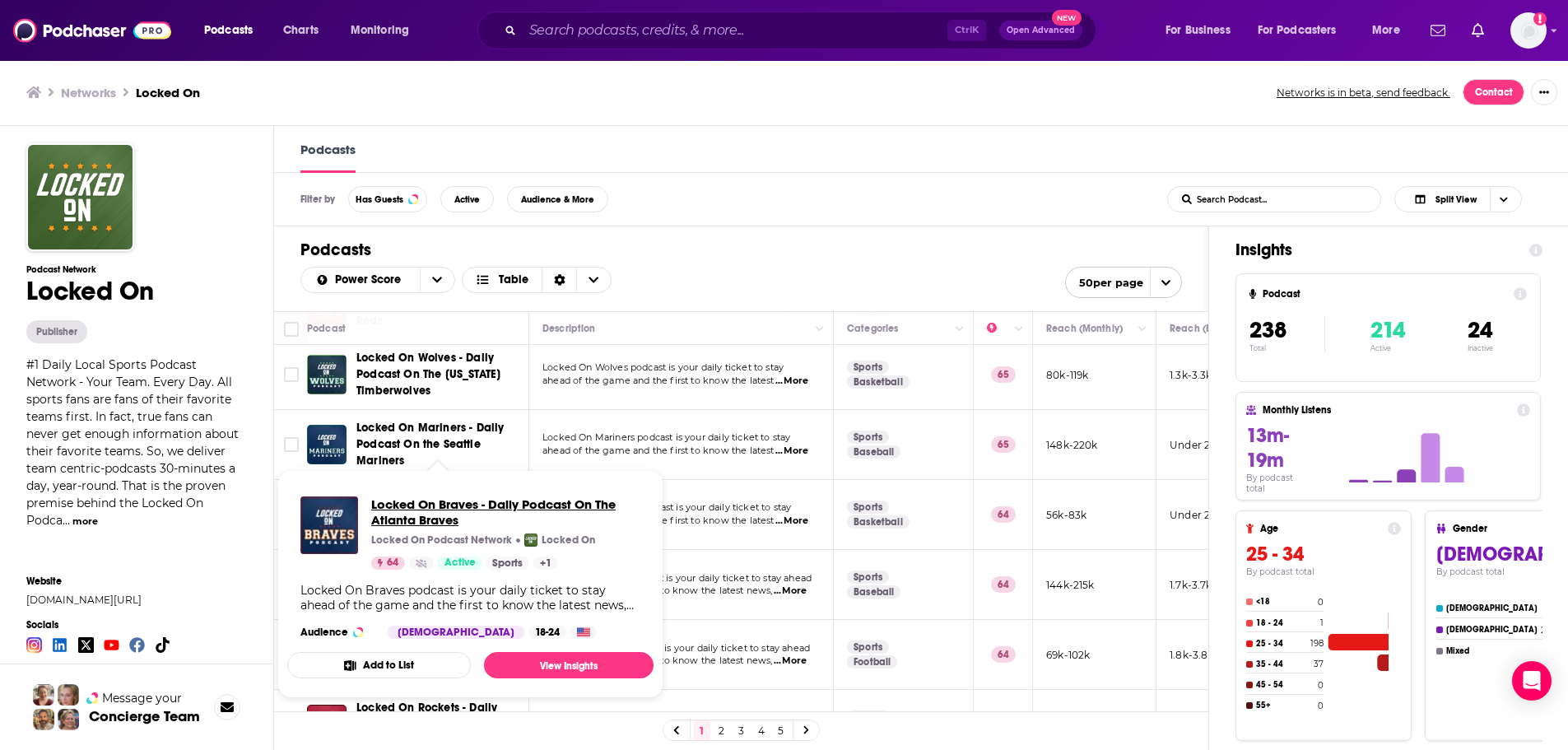
click at [415, 504] on span "Locked On Braves - Daily Podcast On The Atlanta Braves" at bounding box center [505, 512] width 269 height 31
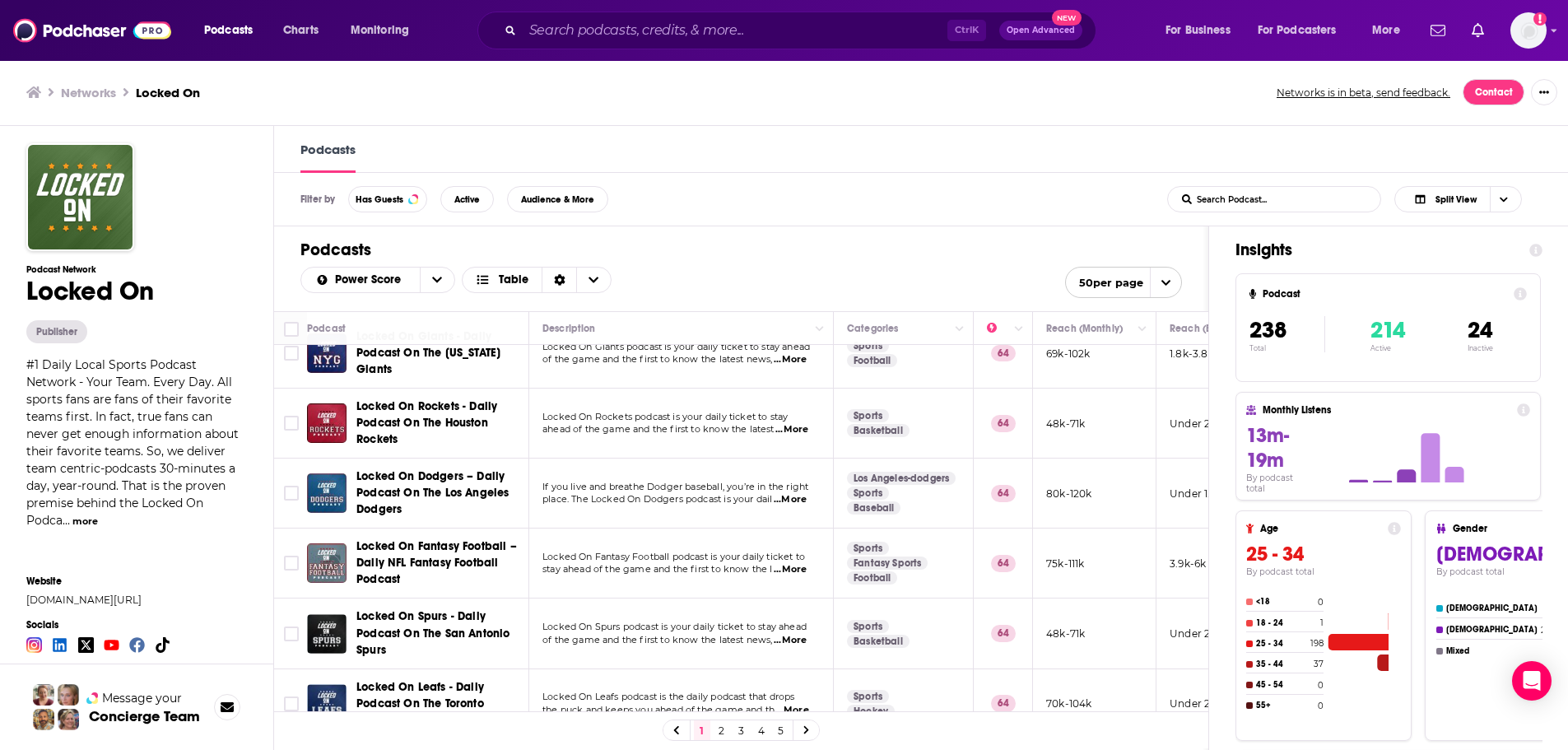
scroll to position [1, 0]
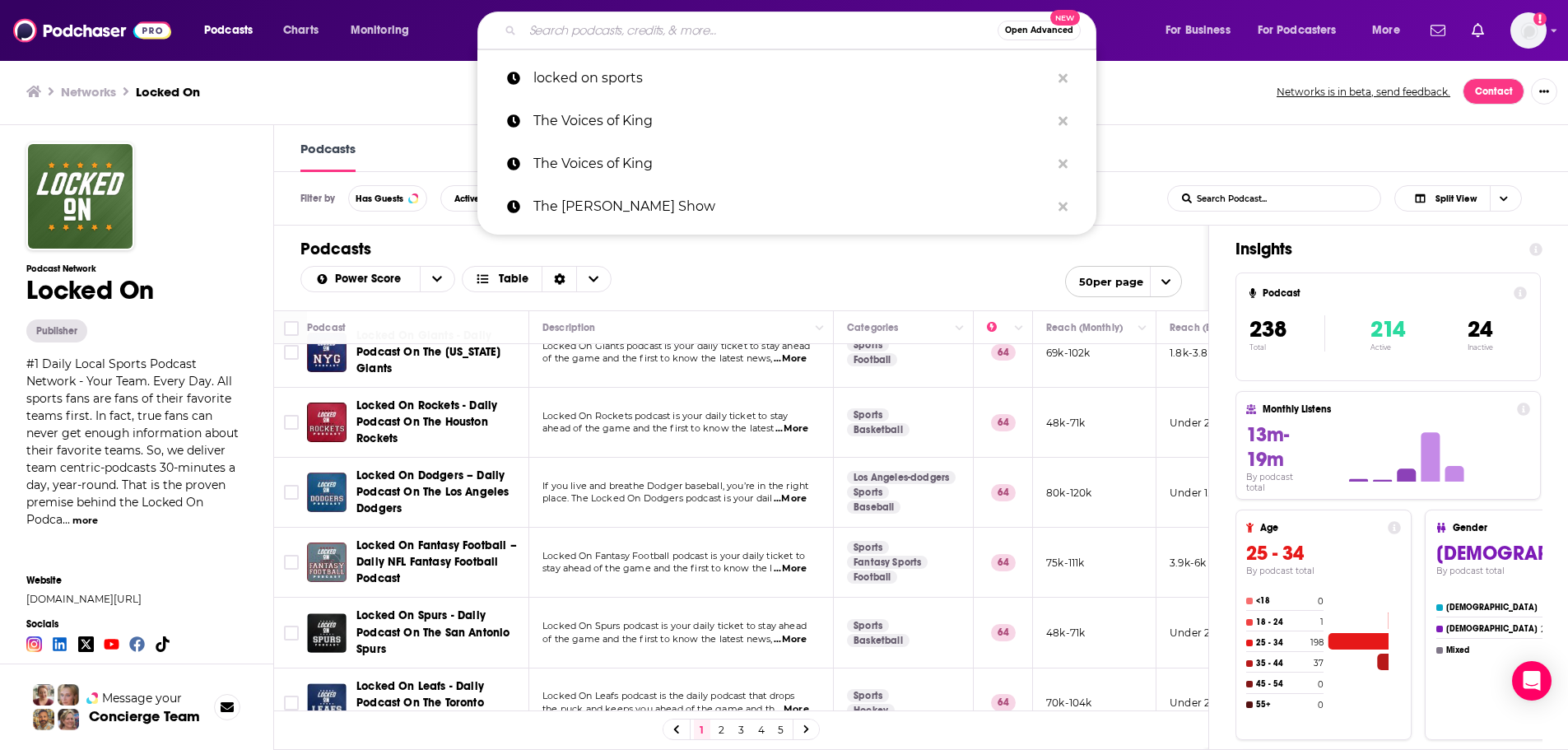
click at [564, 27] on input "Search podcasts, credits, & more..." at bounding box center [759, 30] width 475 height 27
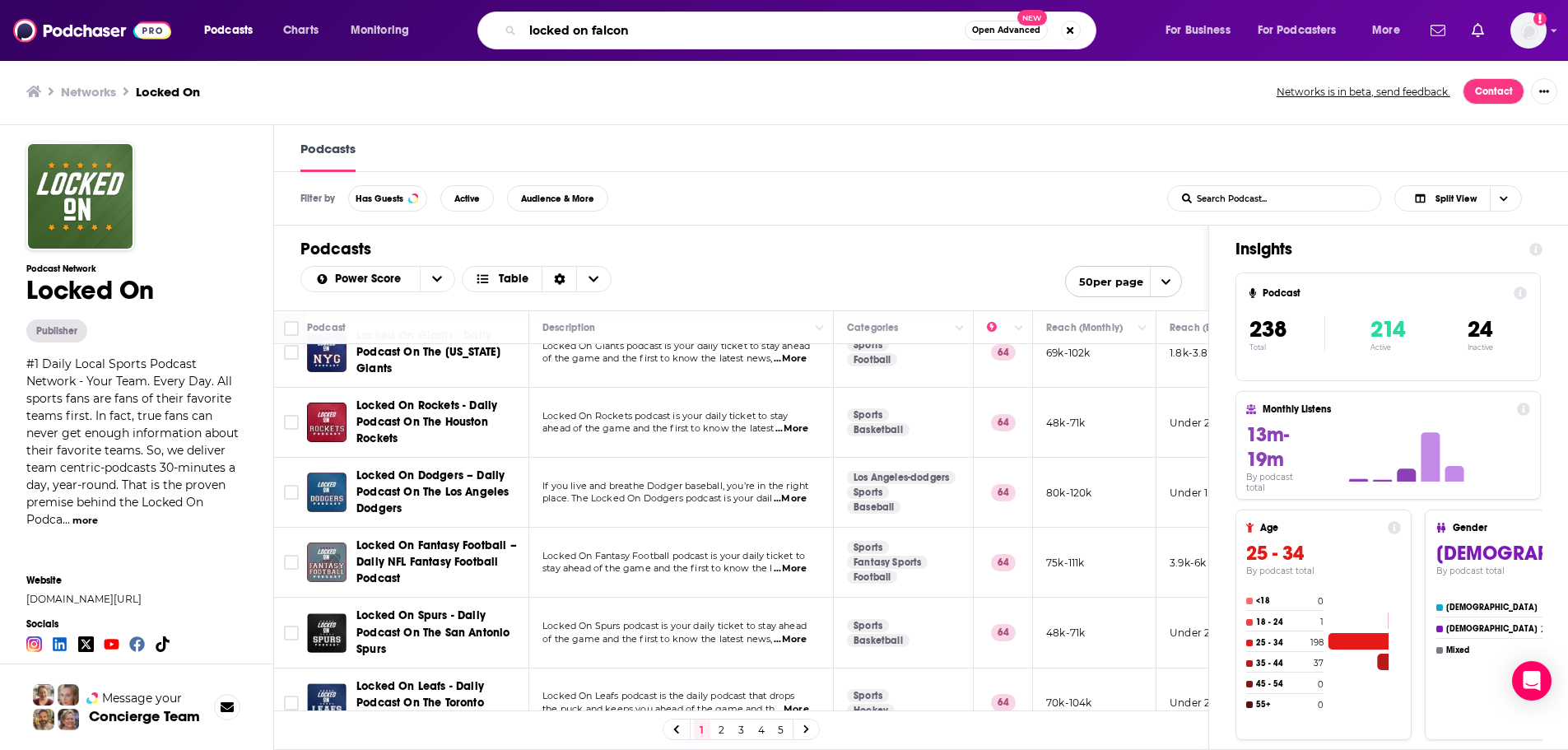
type input "locked on falcons"
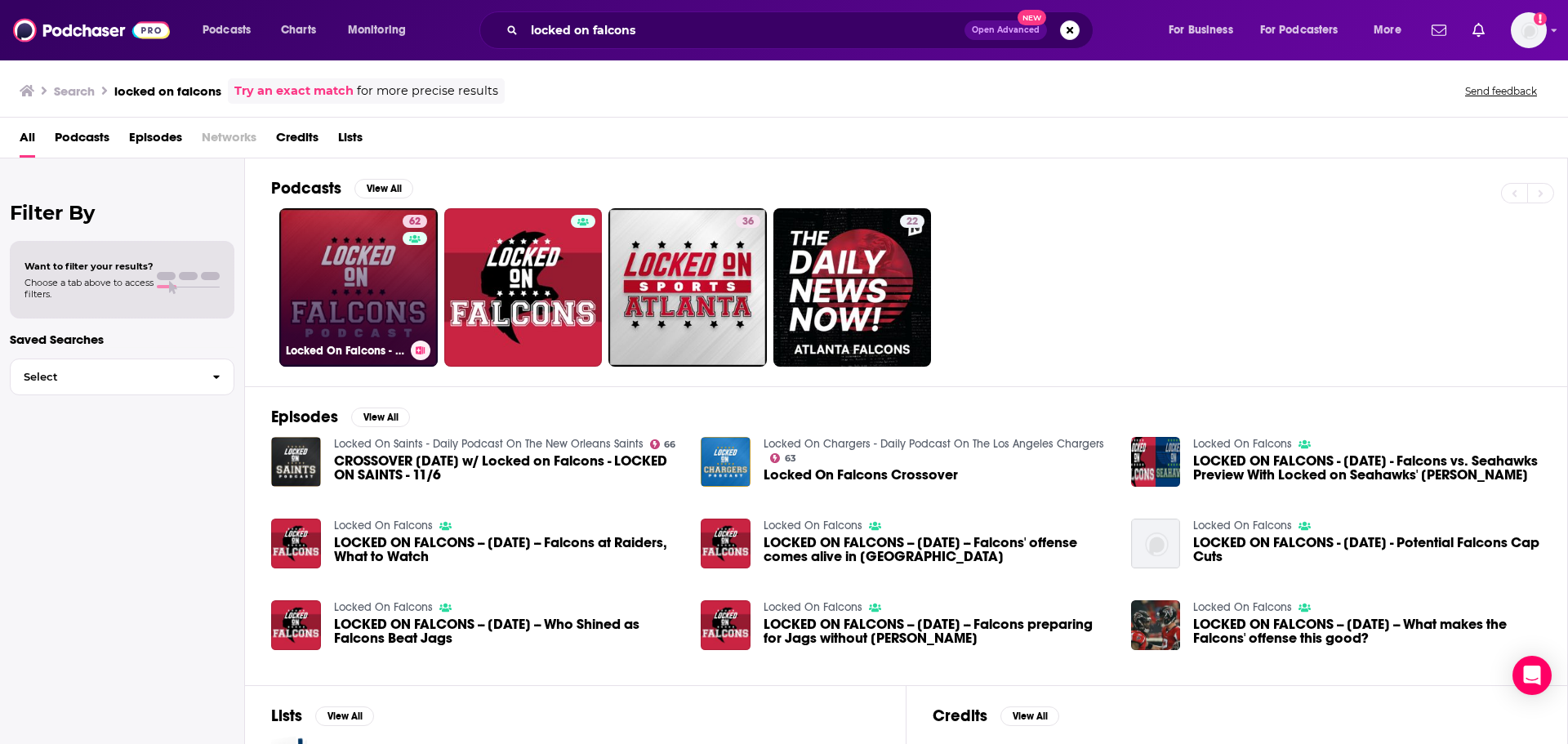
click at [334, 262] on link "62 Locked On Falcons - Daily Podcast On The Atlanta Falcons" at bounding box center [358, 287] width 158 height 158
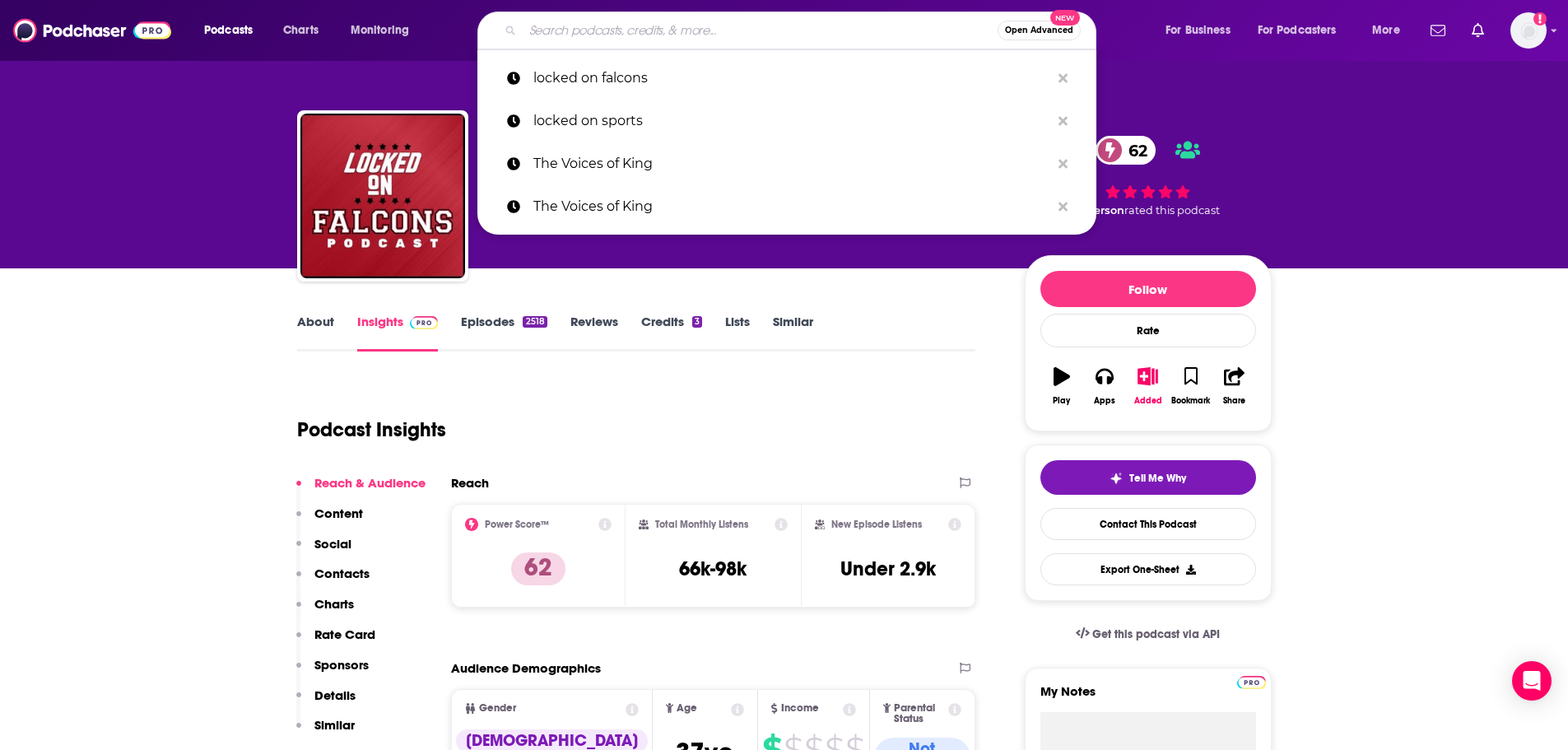
click at [615, 33] on input "Search podcasts, credits, & more..." at bounding box center [759, 30] width 475 height 27
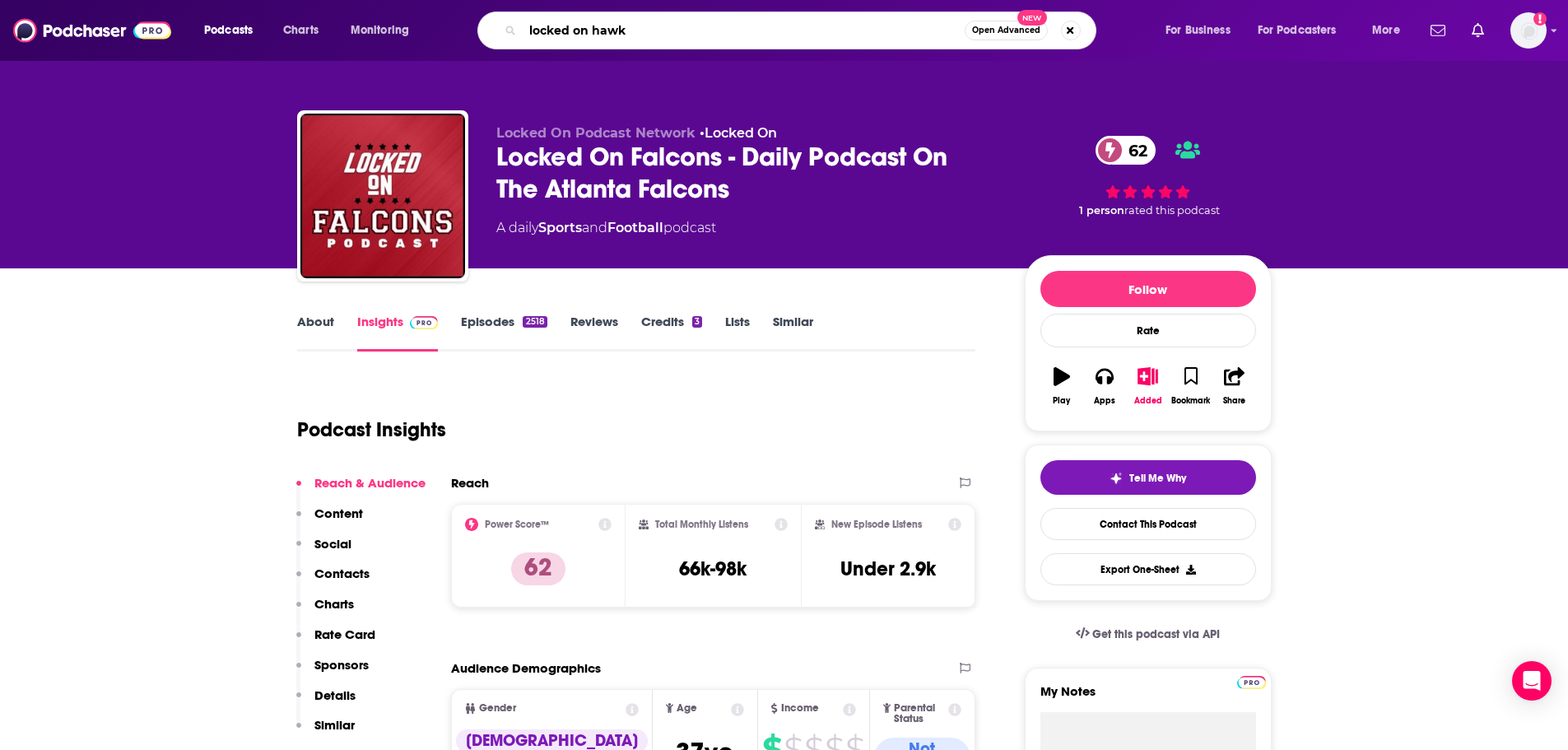
type input "locked on hawks"
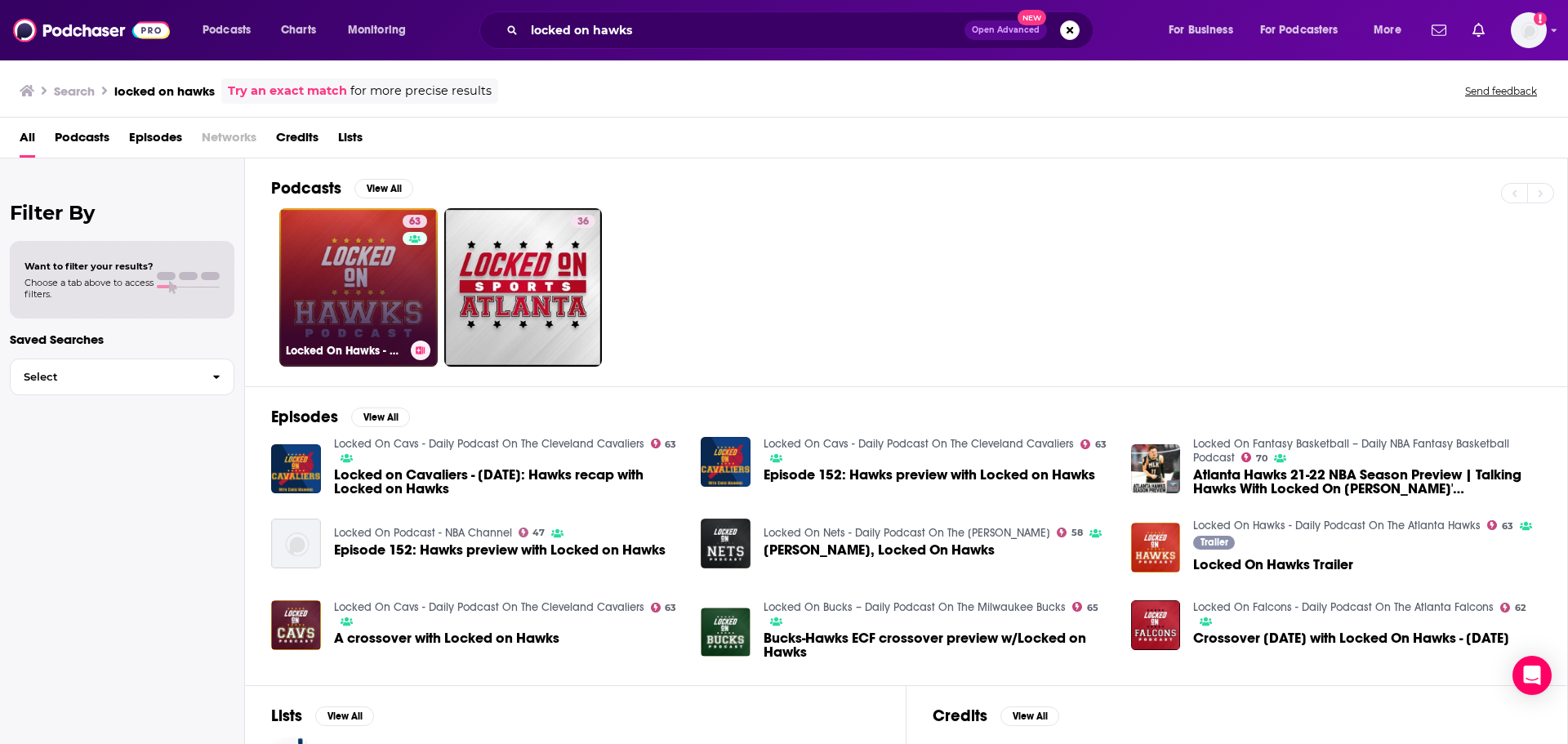
click at [319, 270] on link "63 Locked On Hawks - Daily Podcast On The Atlanta Hawks" at bounding box center [358, 287] width 158 height 158
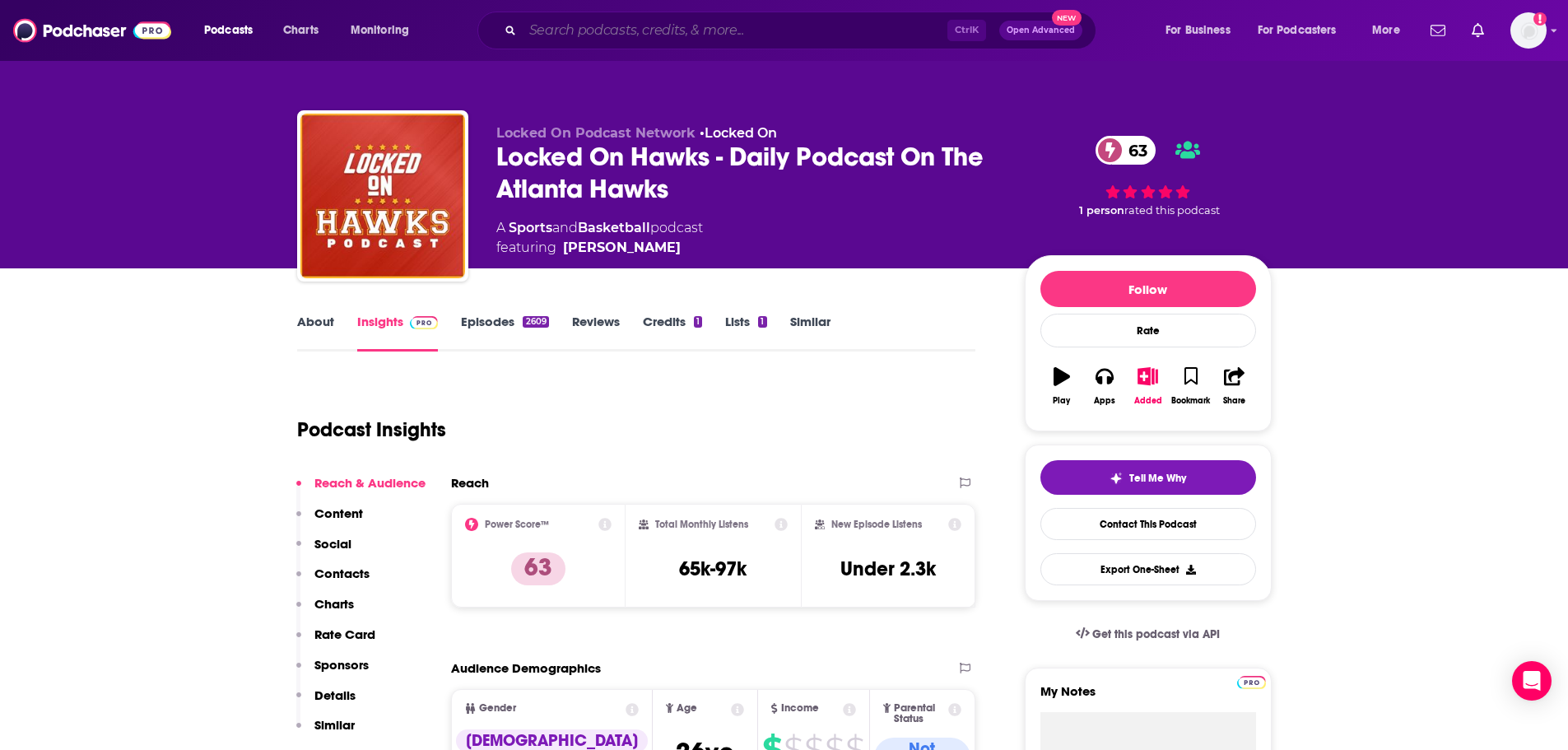
click at [580, 20] on input "Search podcasts, credits, & more..." at bounding box center [735, 30] width 424 height 27
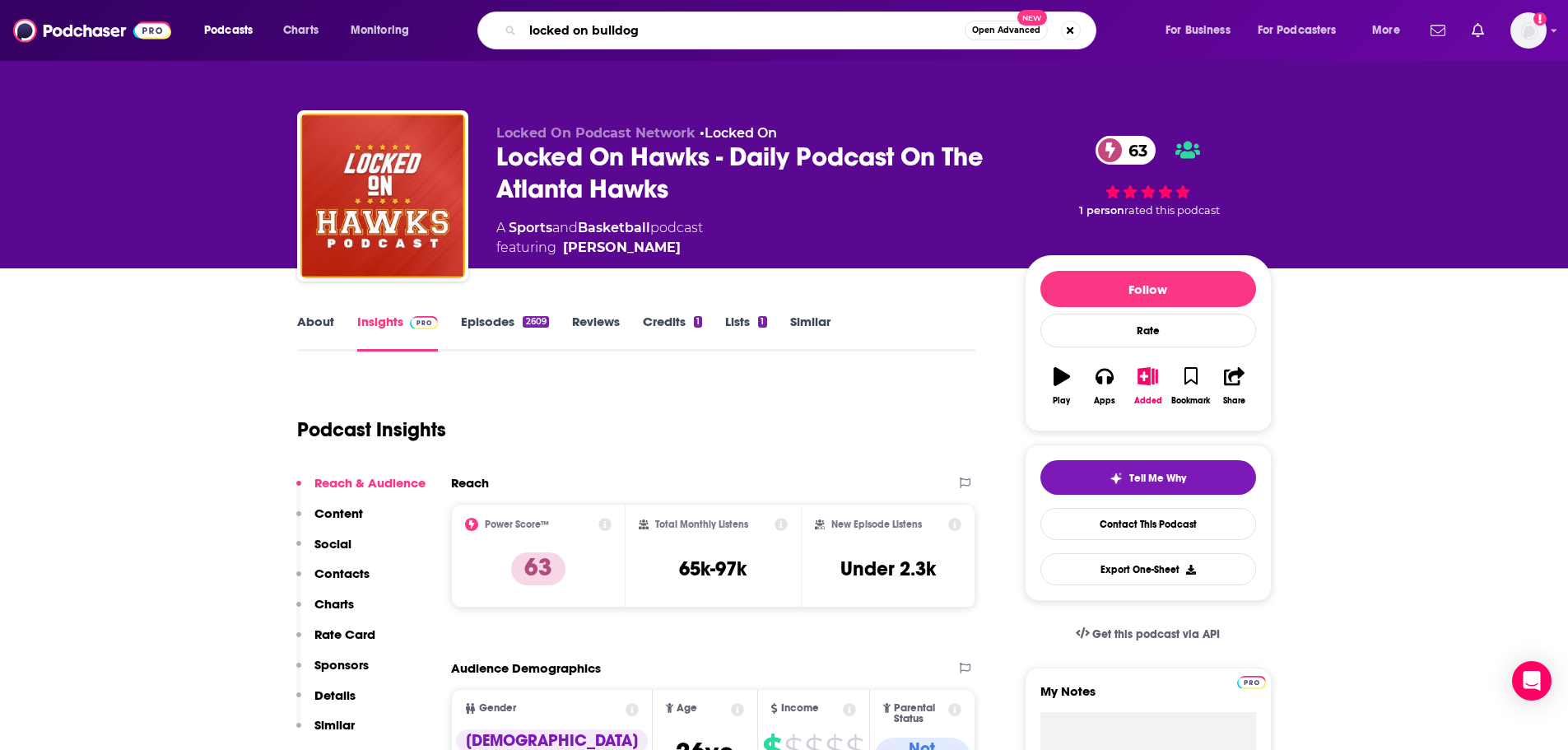
type input "locked on bulldogs"
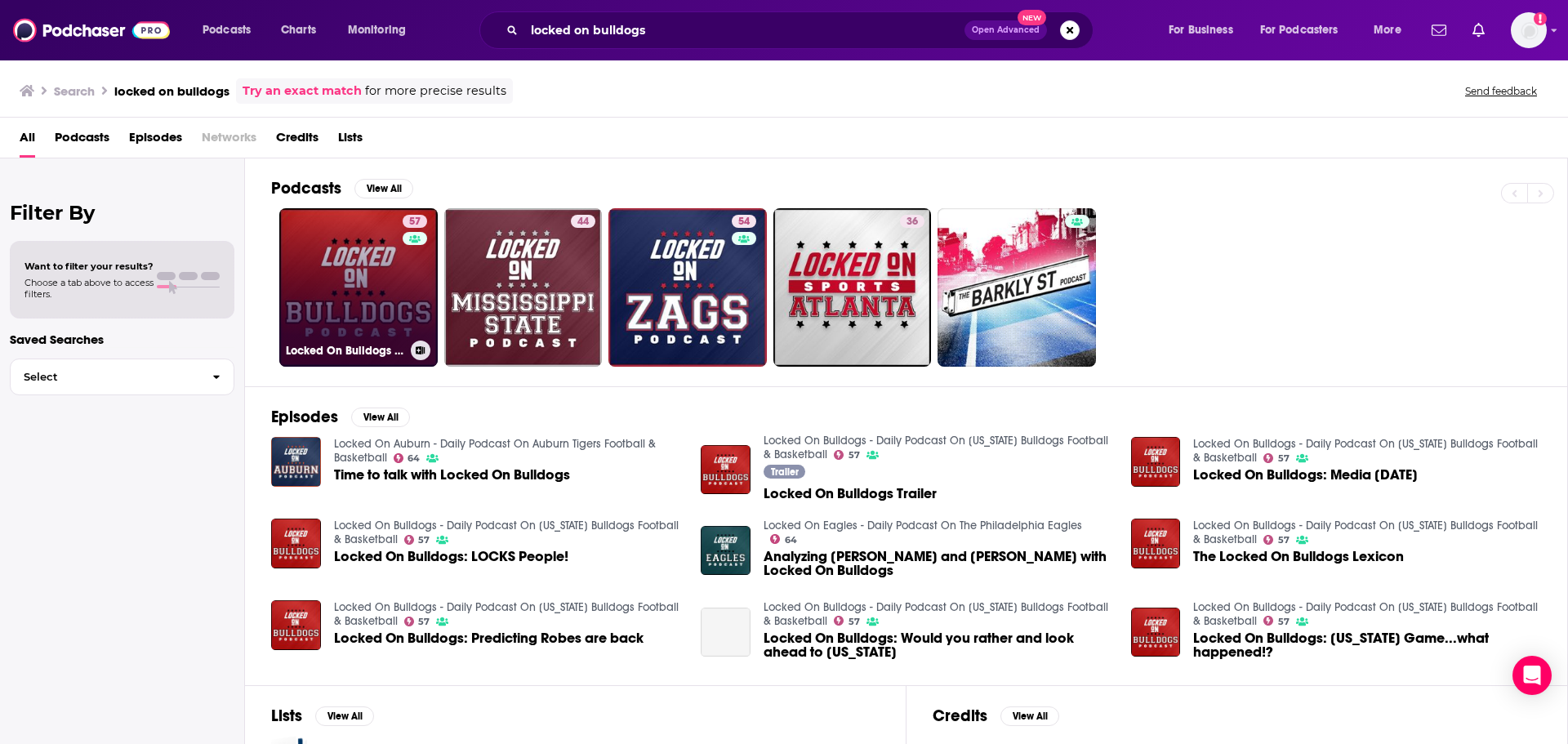
click at [391, 282] on link "57 Locked On Bulldogs - Daily Podcast On Georgia Bulldogs Football & Basketball" at bounding box center [358, 287] width 158 height 158
